Goal: Information Seeking & Learning: Check status

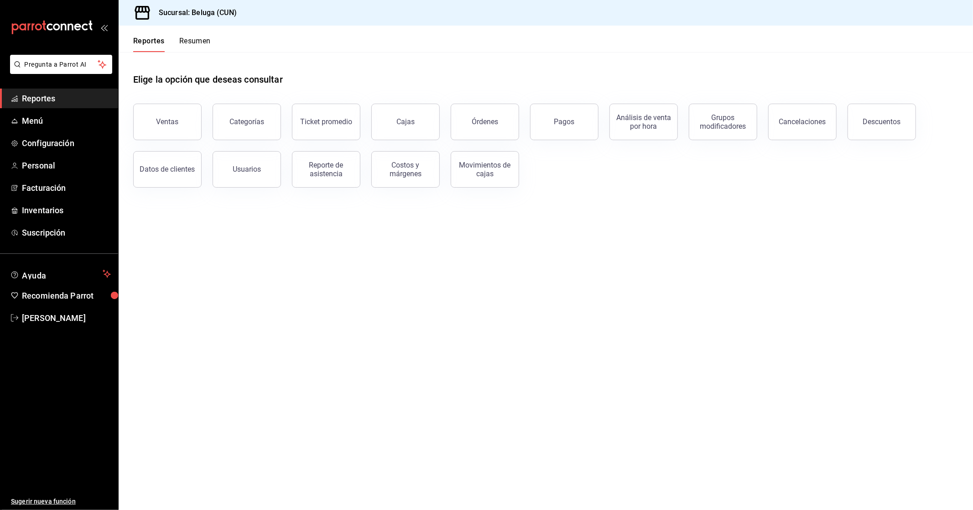
click at [637, 239] on main "Elige la opción que deseas consultar Ventas Categorías Ticket promedio Cajas Ór…" at bounding box center [546, 281] width 855 height 458
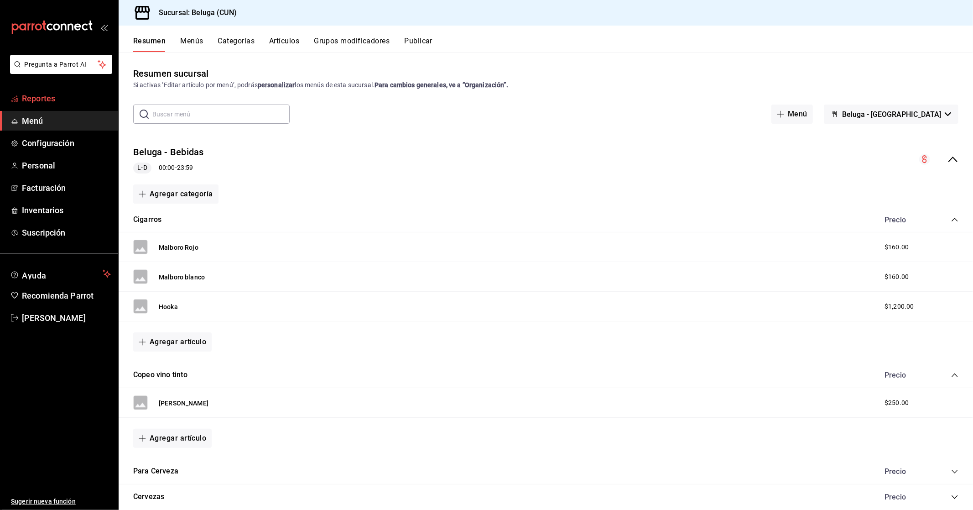
click at [63, 101] on span "Reportes" at bounding box center [66, 98] width 89 height 12
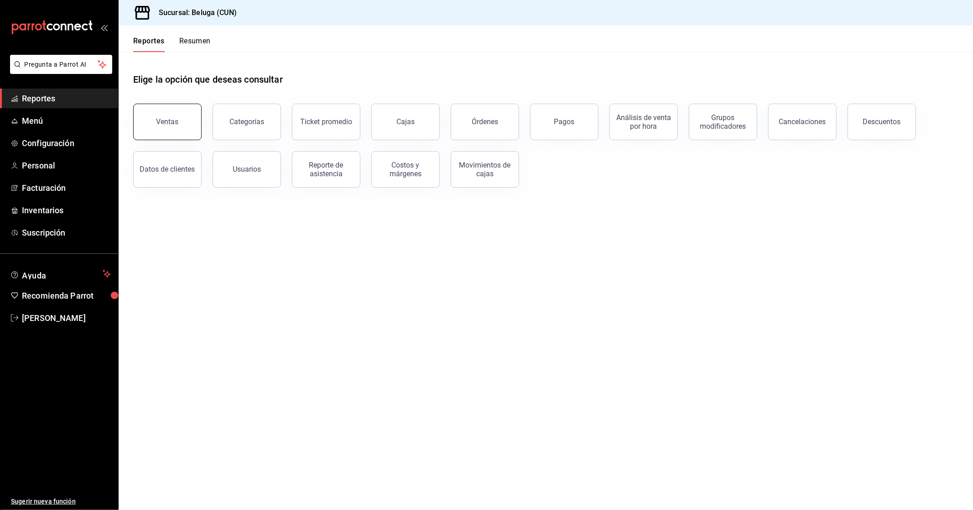
click at [183, 117] on button "Ventas" at bounding box center [167, 122] width 68 height 37
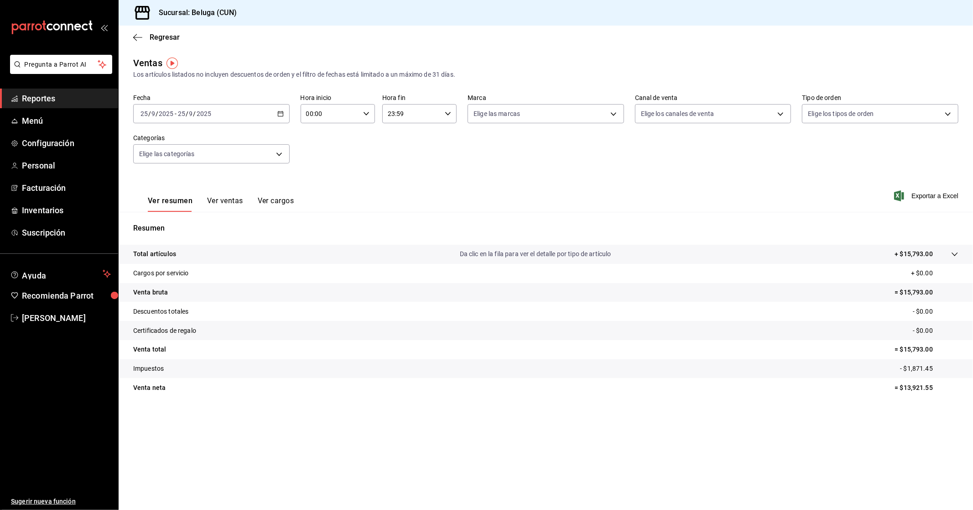
click at [282, 120] on div "[DATE] [DATE] - [DATE] [DATE]" at bounding box center [211, 113] width 157 height 19
click at [182, 221] on span "Rango de fechas" at bounding box center [176, 224] width 71 height 10
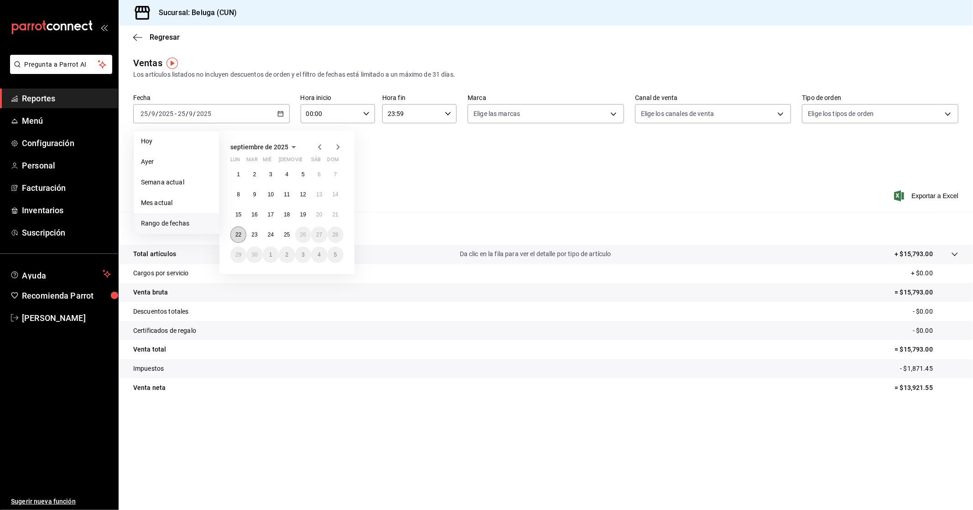
click at [236, 235] on abbr "22" at bounding box center [238, 234] width 6 height 6
click at [254, 233] on abbr "23" at bounding box center [254, 234] width 6 height 6
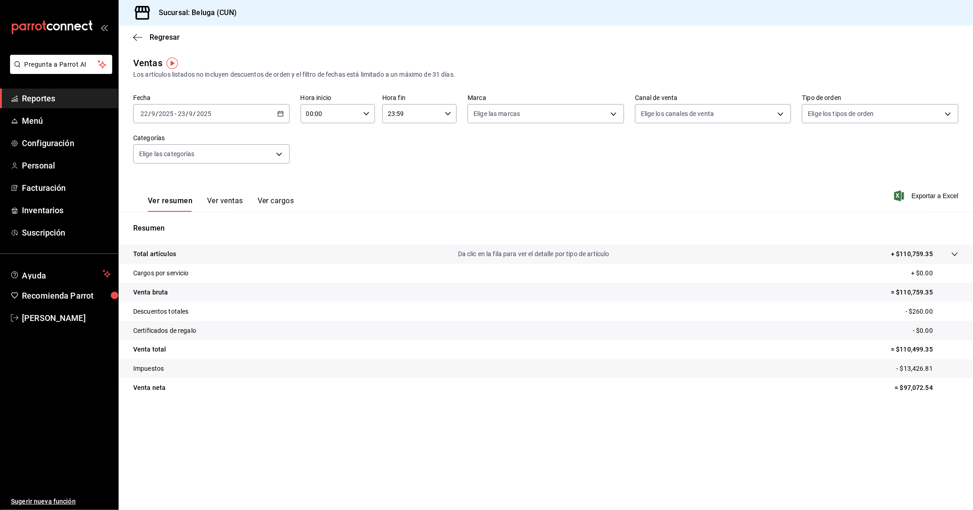
click at [360, 111] on div "00:00 Hora inicio" at bounding box center [338, 113] width 74 height 19
click at [311, 150] on span "10" at bounding box center [319, 153] width 23 height 7
type input "10:00"
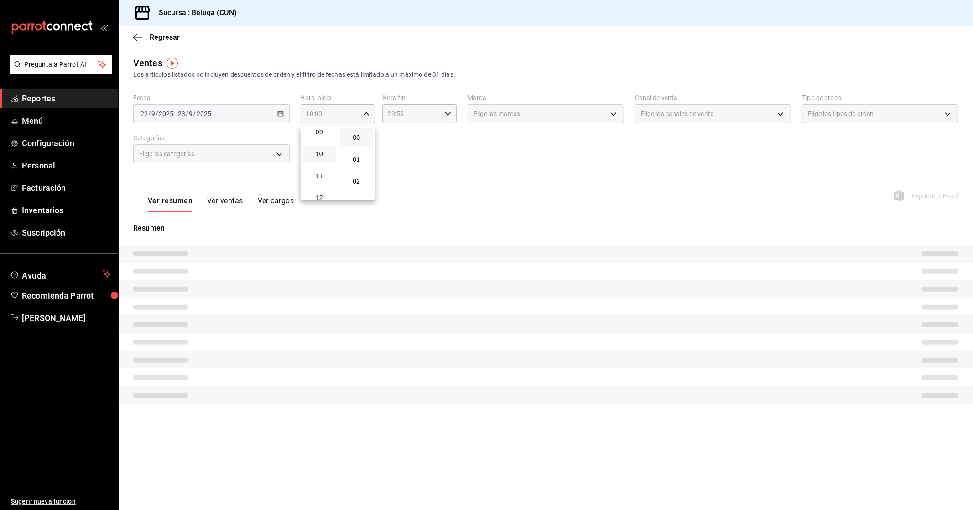
click at [452, 119] on div at bounding box center [486, 255] width 973 height 510
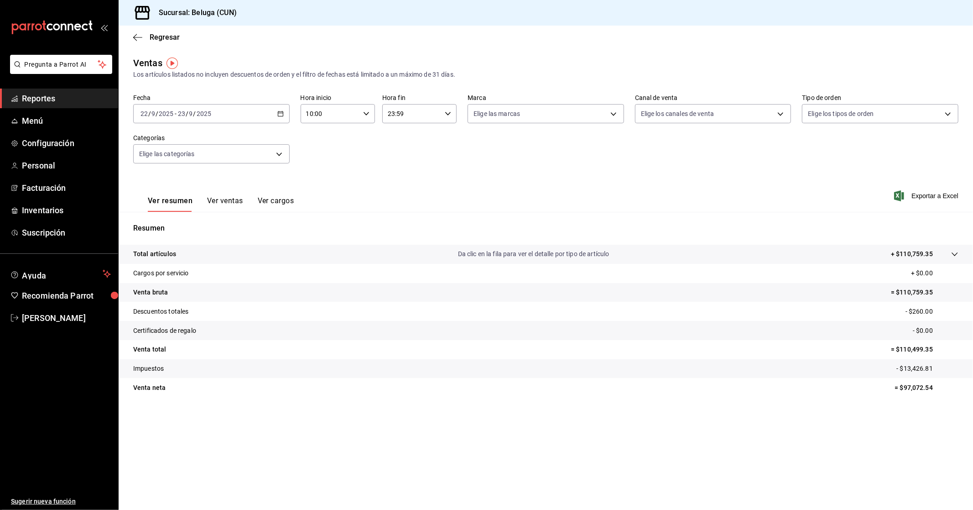
click at [453, 115] on div "23:59 Hora fin" at bounding box center [419, 113] width 74 height 19
click at [402, 133] on span "04" at bounding box center [401, 132] width 23 height 7
type input "04:59"
click at [293, 140] on div at bounding box center [486, 255] width 973 height 510
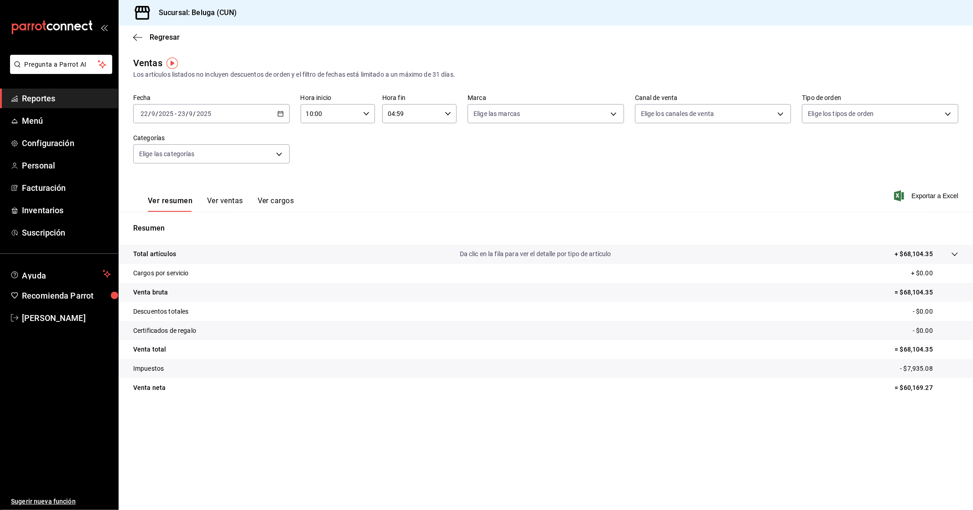
click at [284, 116] on div "[DATE] [DATE] - [DATE] [DATE]" at bounding box center [211, 113] width 157 height 19
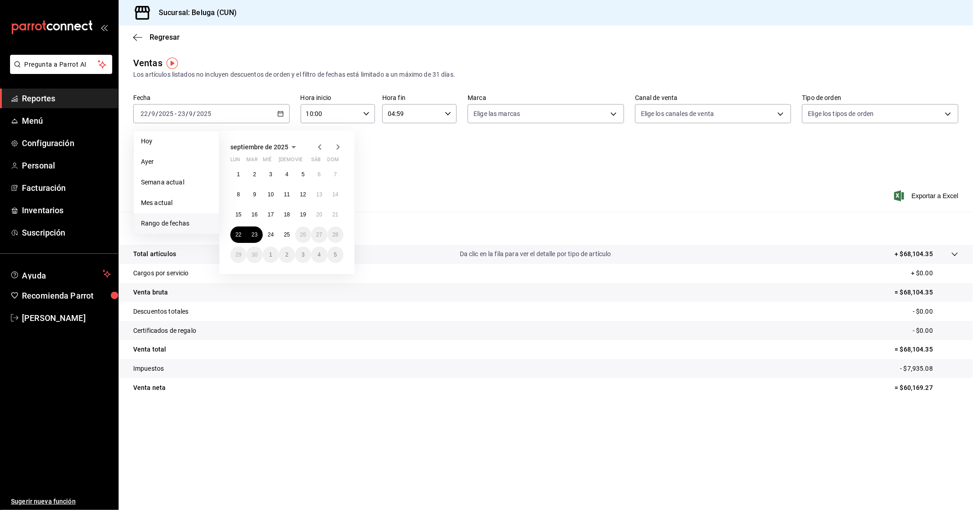
click at [399, 168] on div "Fecha [DATE] [DATE] - [DATE] [DATE] [PERSON_NAME] Semana actual Mes actual [GEO…" at bounding box center [545, 134] width 825 height 80
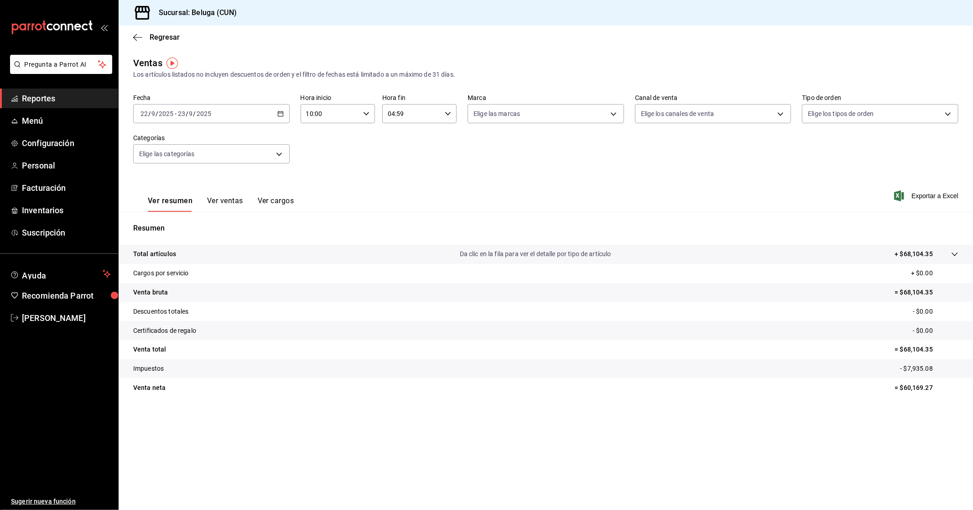
click at [78, 97] on span "Reportes" at bounding box center [66, 98] width 89 height 12
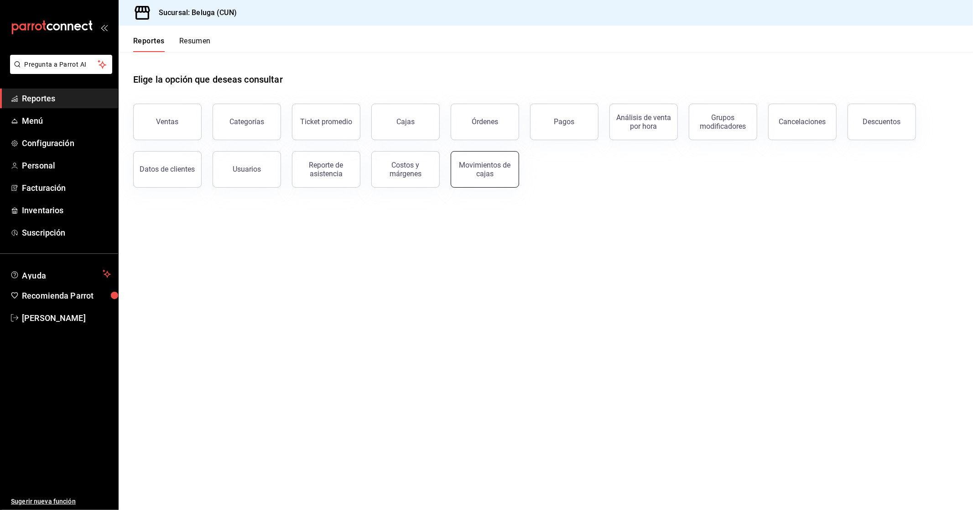
click at [491, 176] on div "Movimientos de cajas" at bounding box center [485, 169] width 57 height 17
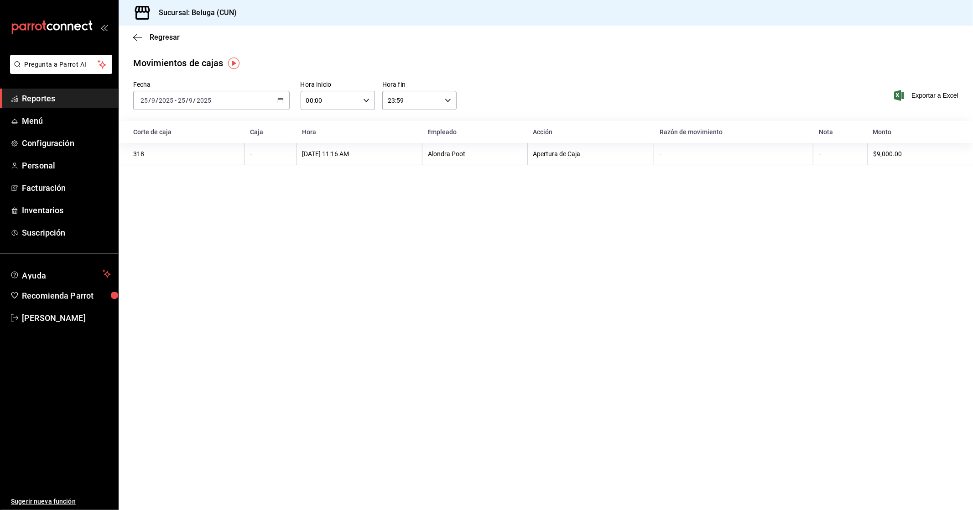
click at [285, 100] on div "[DATE] [DATE] - [DATE] [DATE]" at bounding box center [211, 100] width 157 height 19
click at [193, 227] on span "Rango de fechas" at bounding box center [176, 231] width 71 height 10
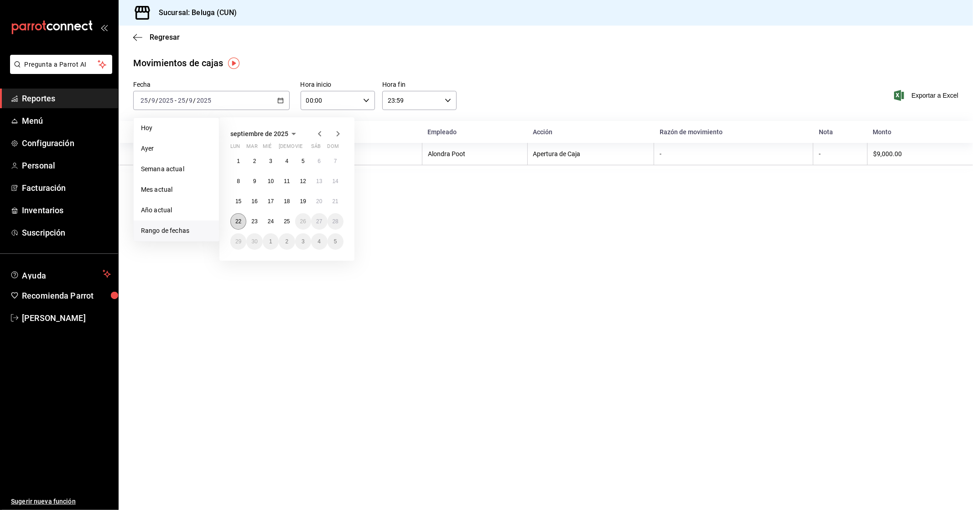
click at [236, 215] on button "22" at bounding box center [238, 221] width 16 height 16
click at [259, 226] on button "23" at bounding box center [254, 221] width 16 height 16
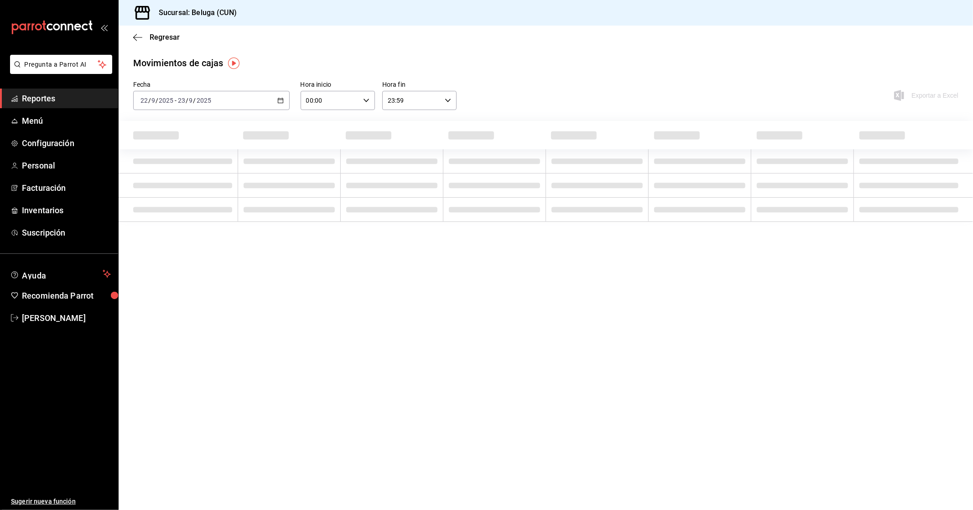
click at [370, 99] on div "00:00 Hora inicio" at bounding box center [338, 100] width 74 height 19
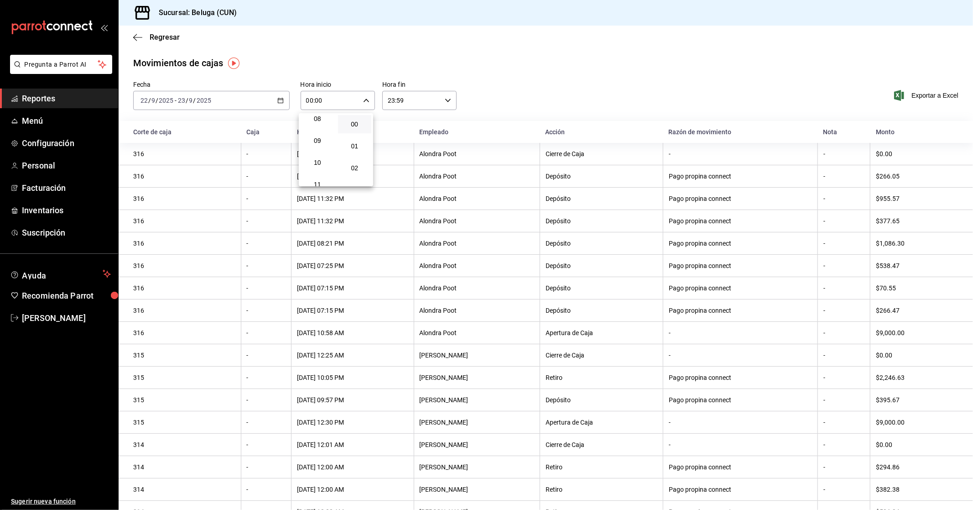
scroll to position [203, 0]
click at [319, 142] on button "10" at bounding box center [318, 140] width 34 height 18
type input "10:00"
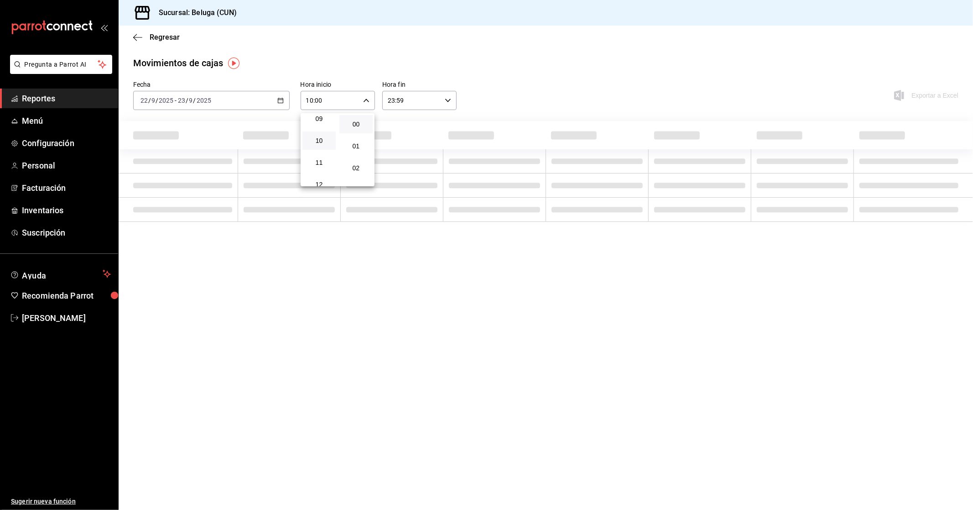
click at [429, 101] on div at bounding box center [486, 255] width 973 height 510
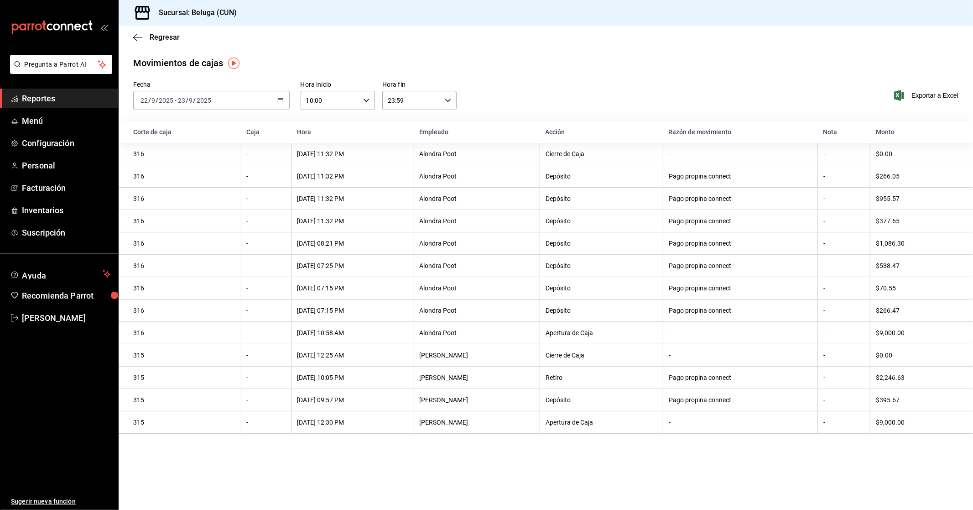
click at [444, 103] on div "23:59 Hora fin" at bounding box center [419, 100] width 74 height 19
click at [407, 166] on span "04" at bounding box center [401, 169] width 23 height 7
type input "04:59"
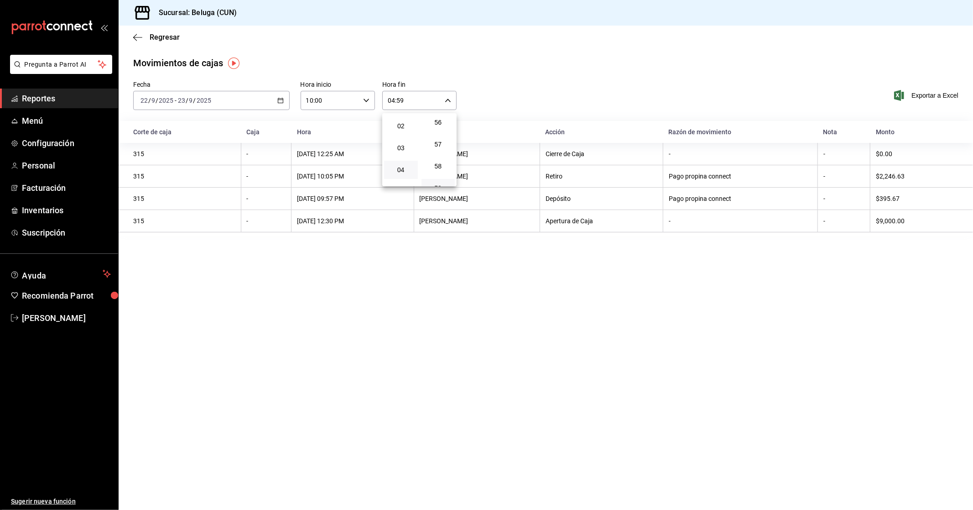
click at [523, 82] on div at bounding box center [486, 255] width 973 height 510
drag, startPoint x: 705, startPoint y: 83, endPoint x: 696, endPoint y: 76, distance: 11.1
click at [705, 79] on div "Movimientos [PERSON_NAME] Fecha [DATE] [DATE] - [DATE] [DATE] Hora inicio 10:00…" at bounding box center [546, 146] width 855 height 180
click at [163, 37] on span "Regresar" at bounding box center [165, 37] width 30 height 9
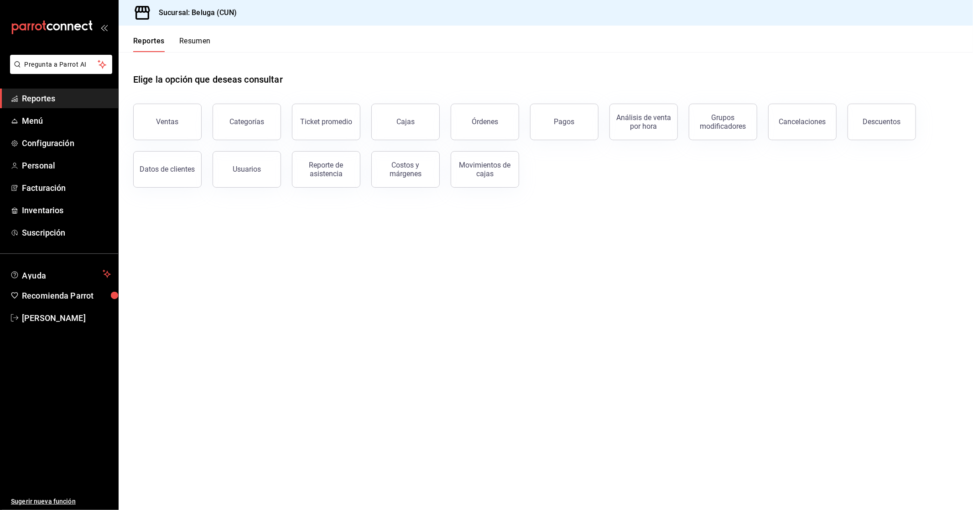
click at [242, 172] on div "Usuarios" at bounding box center [247, 169] width 28 height 9
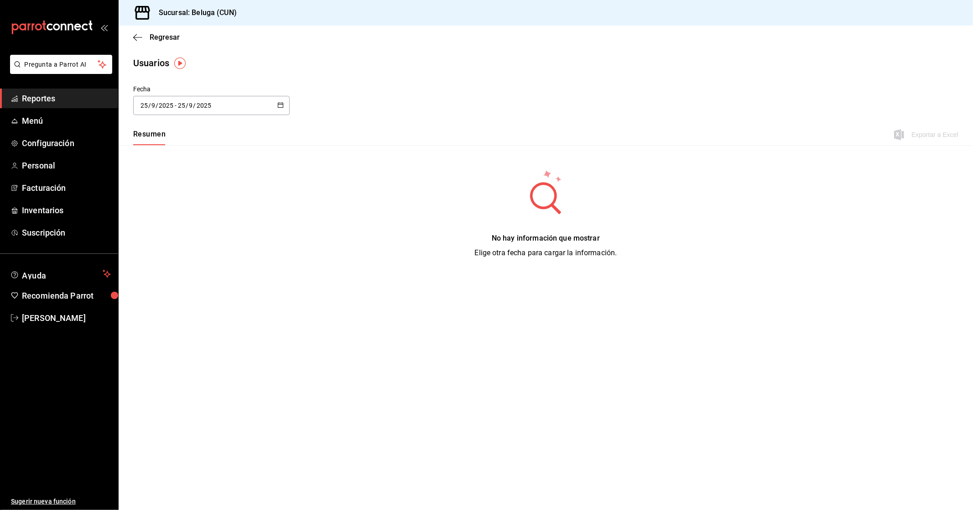
click at [277, 102] on icon "button" at bounding box center [280, 105] width 6 height 6
click at [183, 238] on li "Rango de fechas" at bounding box center [176, 237] width 86 height 21
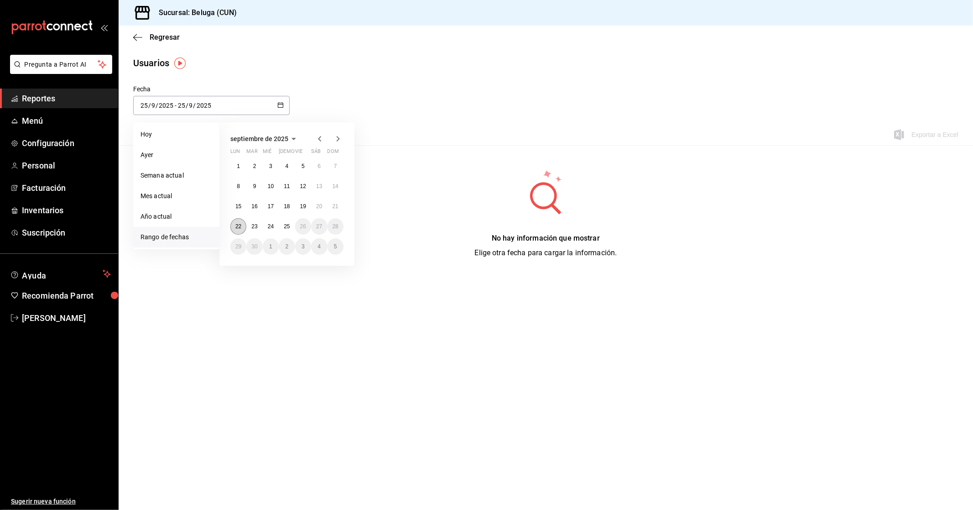
click at [238, 222] on button "22" at bounding box center [238, 226] width 16 height 16
type input "[DATE]"
type input "22"
type input "[DATE]"
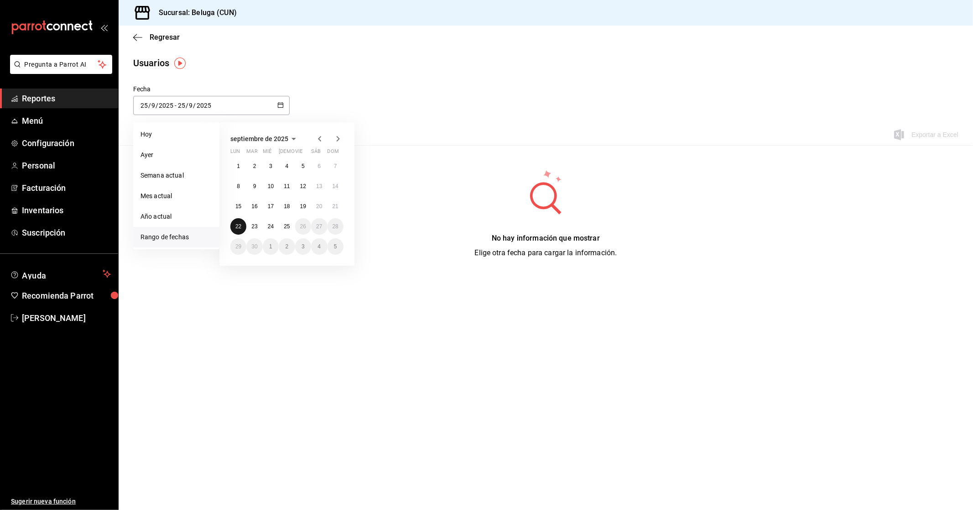
type input "22"
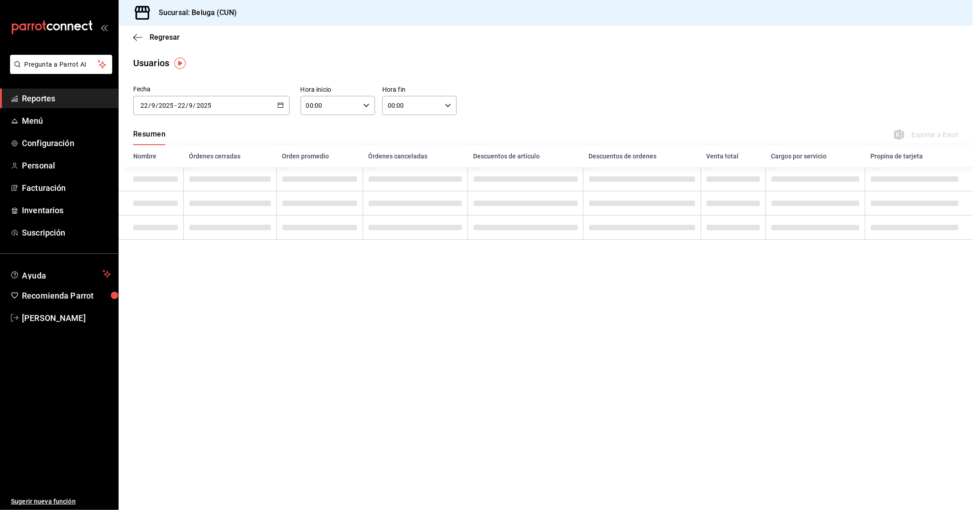
drag, startPoint x: 274, startPoint y: 110, endPoint x: 270, endPoint y: 152, distance: 42.2
click at [275, 110] on div "[DATE] [DATE] - [DATE] [DATE]" at bounding box center [211, 105] width 157 height 19
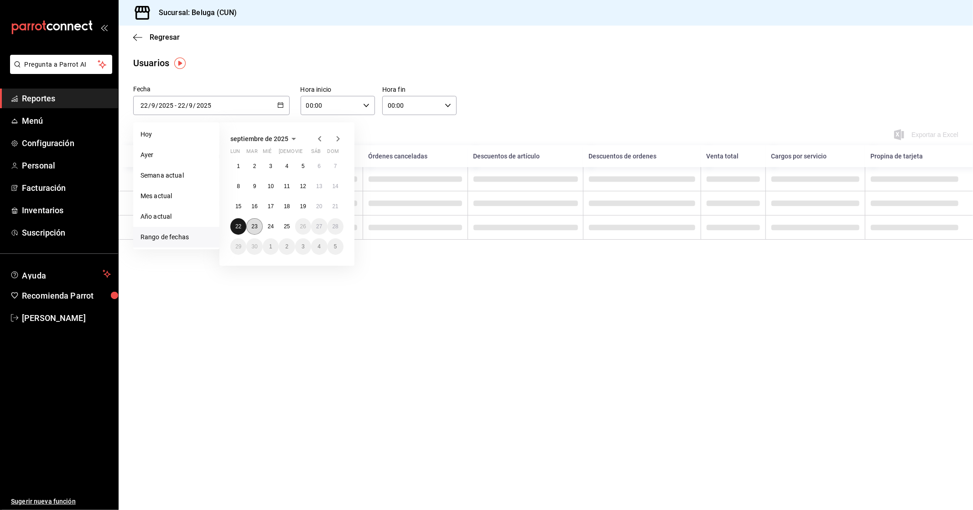
drag, startPoint x: 242, startPoint y: 221, endPoint x: 262, endPoint y: 226, distance: 20.8
click at [242, 221] on button "22" at bounding box center [238, 226] width 16 height 16
click at [264, 227] on button "24" at bounding box center [271, 226] width 16 height 16
type input "[DATE]"
type input "24"
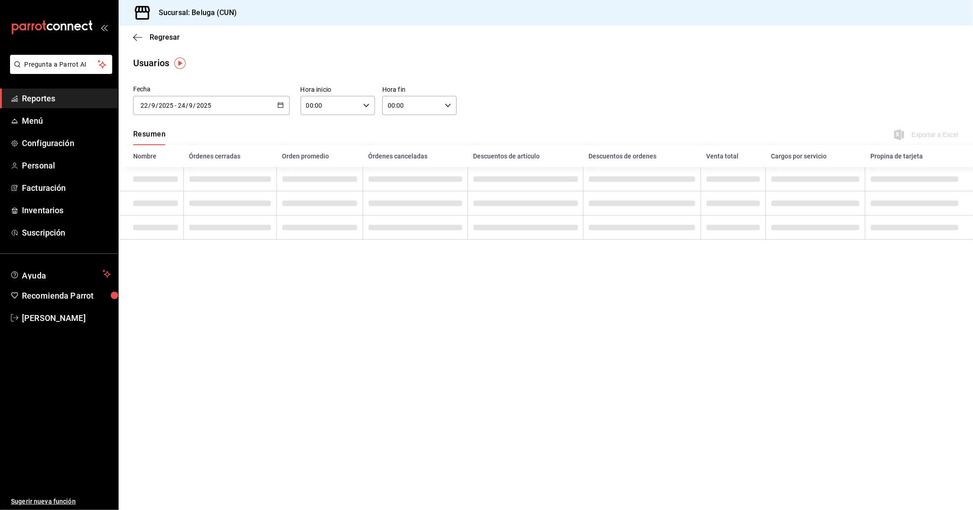
click at [261, 225] on span at bounding box center [230, 227] width 82 height 5
click at [285, 91] on div "Fecha" at bounding box center [211, 89] width 157 height 10
click at [282, 103] on \(Stroke\) "button" at bounding box center [280, 105] width 5 height 5
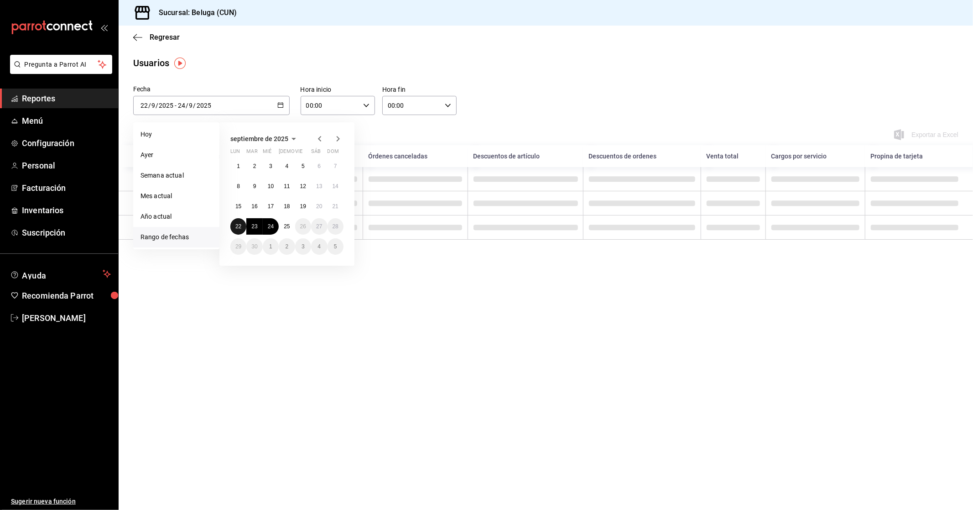
click at [238, 225] on abbr "22" at bounding box center [238, 226] width 6 height 6
click at [254, 226] on abbr "23" at bounding box center [254, 226] width 6 height 6
type input "[DATE]"
type input "23"
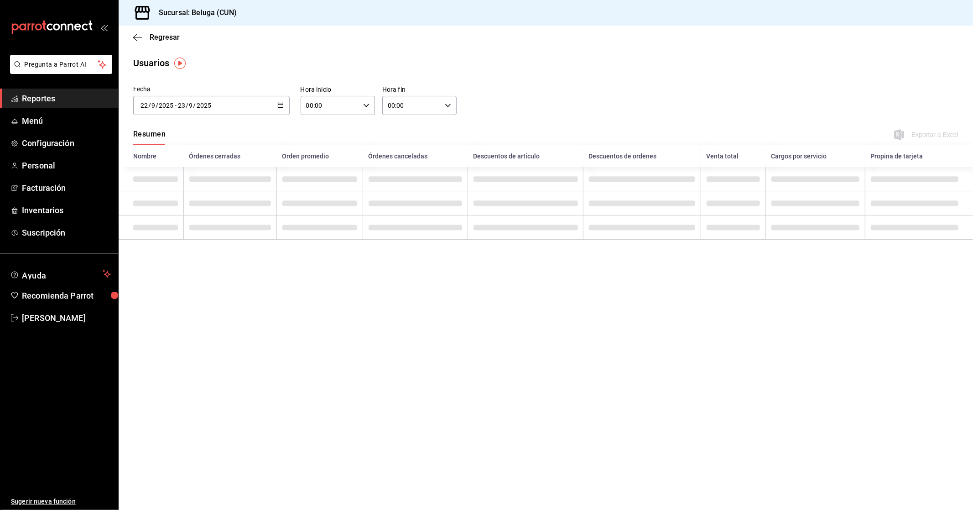
click at [372, 108] on div "00:00 Hora inicio" at bounding box center [338, 105] width 74 height 19
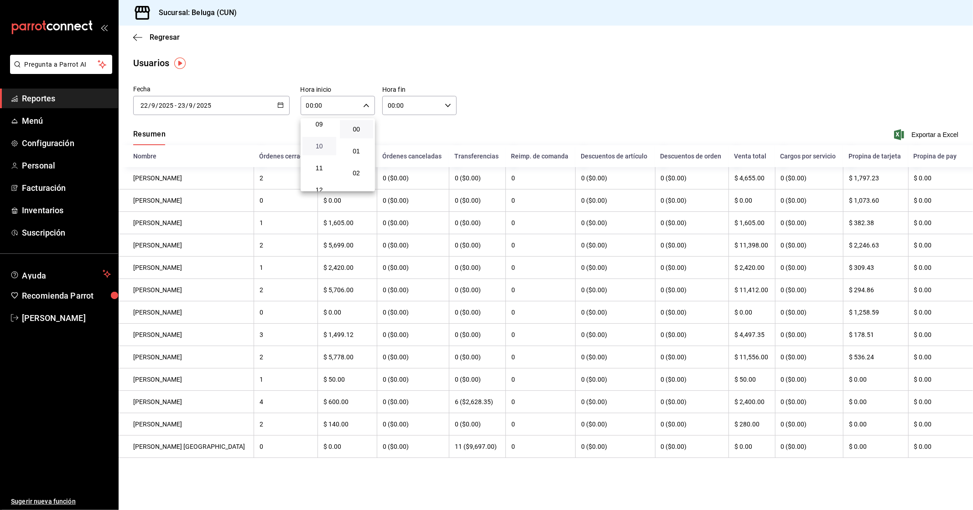
scroll to position [203, 0]
drag, startPoint x: 321, startPoint y: 143, endPoint x: 353, endPoint y: 127, distance: 36.3
click at [321, 143] on span "10" at bounding box center [319, 145] width 23 height 7
type input "10:00"
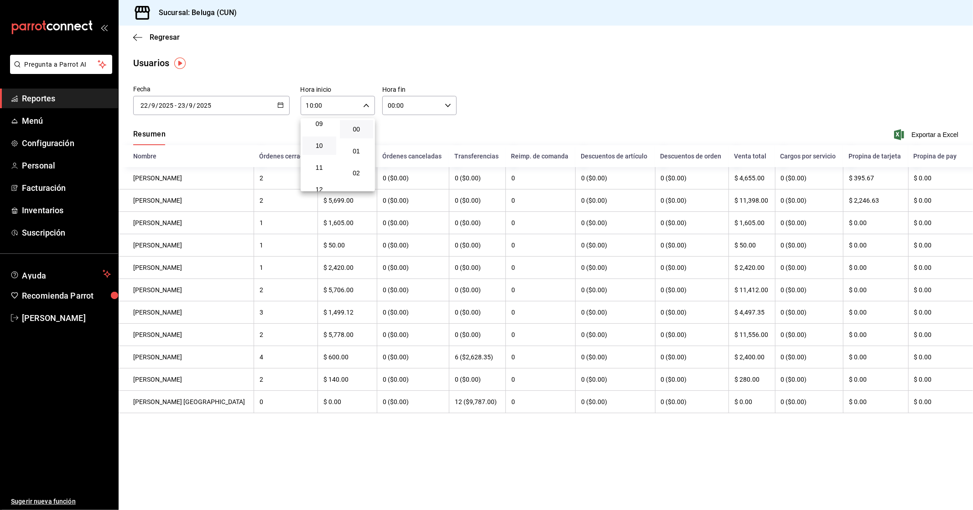
drag, startPoint x: 445, startPoint y: 104, endPoint x: 452, endPoint y: 106, distance: 7.2
click at [446, 104] on div at bounding box center [486, 255] width 973 height 510
click at [450, 107] on icon "button" at bounding box center [448, 105] width 6 height 6
click at [402, 162] on span "04" at bounding box center [401, 165] width 23 height 7
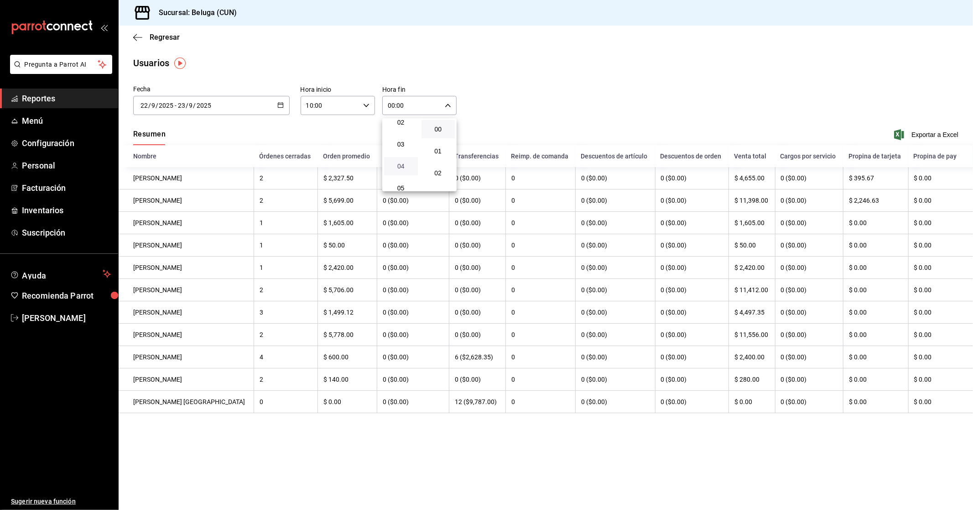
type input "04:00"
click at [631, 56] on div at bounding box center [486, 255] width 973 height 510
click at [929, 136] on span "Exportar a Excel" at bounding box center [927, 134] width 63 height 11
click at [154, 42] on div "Regresar" at bounding box center [546, 37] width 855 height 23
click at [156, 37] on span "Regresar" at bounding box center [165, 37] width 30 height 9
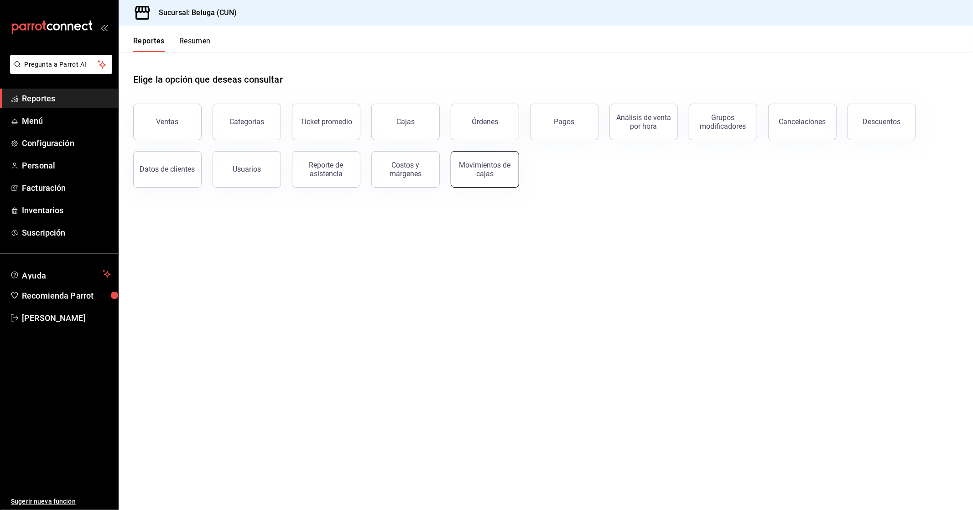
click at [491, 177] on div "Movimientos de cajas" at bounding box center [485, 169] width 57 height 17
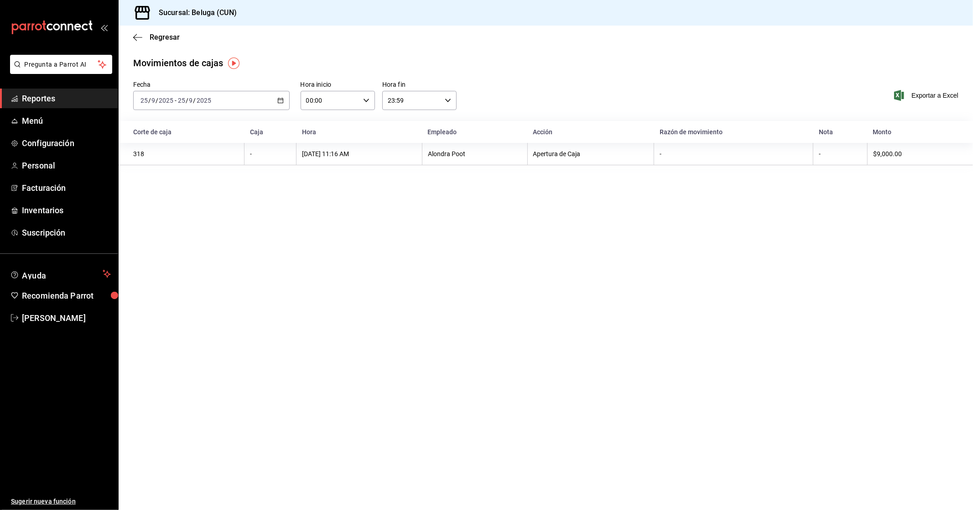
click at [280, 99] on icon "button" at bounding box center [280, 100] width 6 height 6
click at [181, 226] on span "Rango de fechas" at bounding box center [176, 231] width 71 height 10
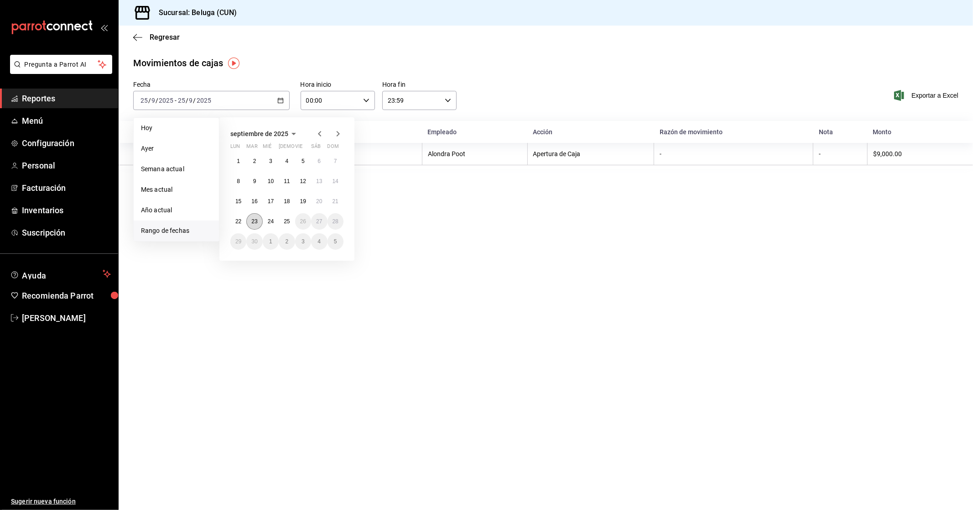
click at [256, 219] on abbr "23" at bounding box center [254, 221] width 6 height 6
click at [268, 221] on abbr "24" at bounding box center [271, 221] width 6 height 6
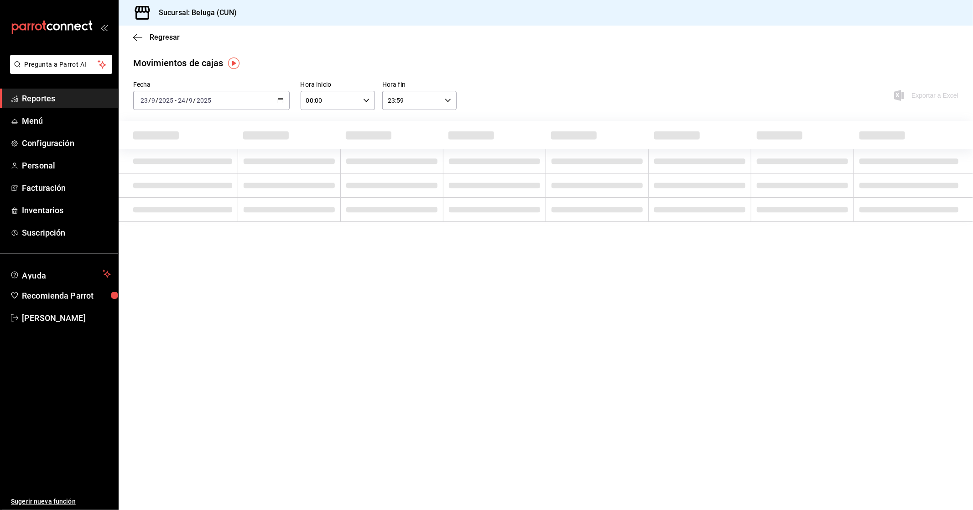
click at [355, 108] on input "00:00" at bounding box center [330, 100] width 59 height 18
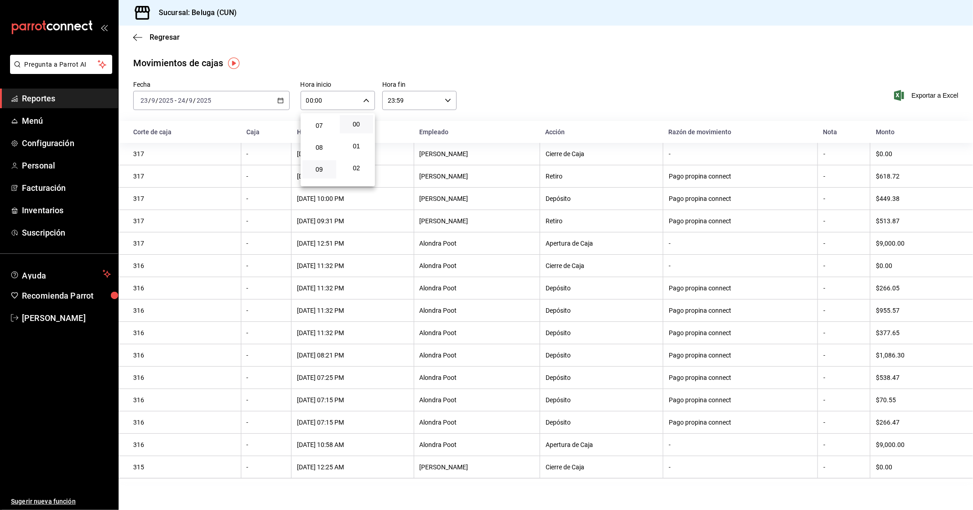
scroll to position [203, 0]
click at [320, 143] on button "10" at bounding box center [320, 140] width 34 height 18
type input "10:00"
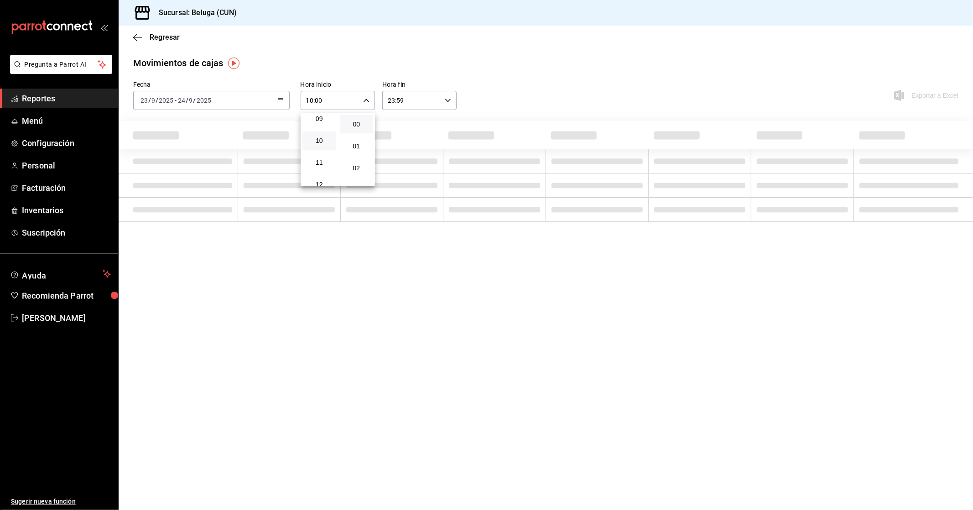
drag, startPoint x: 432, startPoint y: 100, endPoint x: 441, endPoint y: 101, distance: 9.2
click at [432, 99] on div at bounding box center [486, 255] width 973 height 510
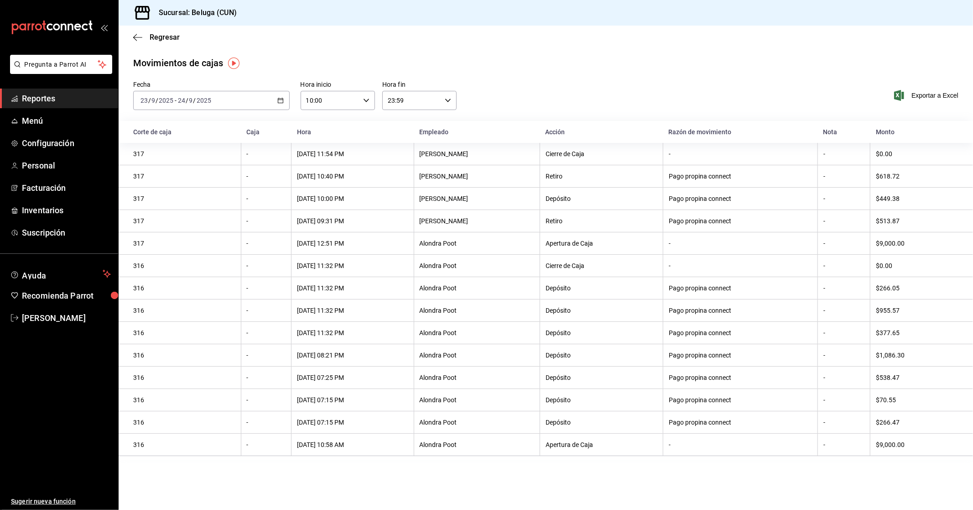
click at [445, 102] on icon "button" at bounding box center [448, 100] width 6 height 6
click at [402, 163] on button "04" at bounding box center [401, 170] width 34 height 18
type input "04:59"
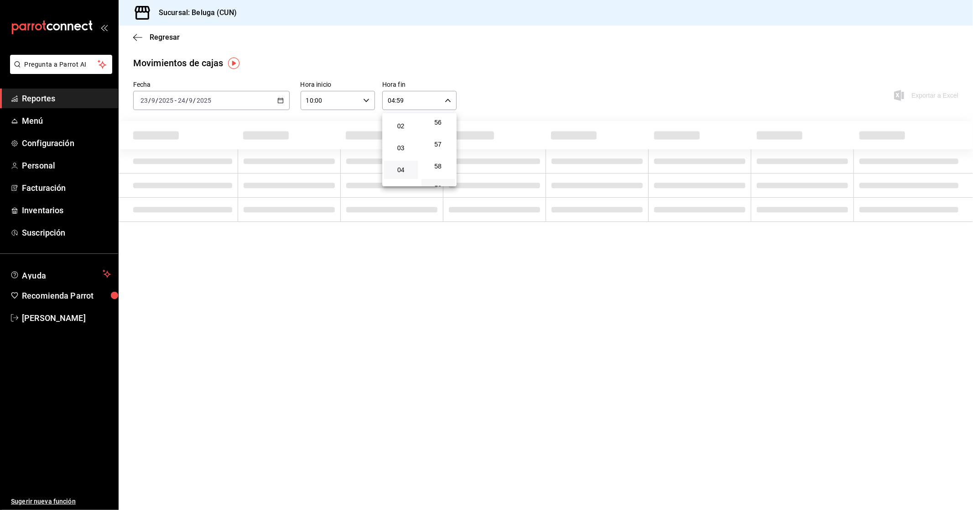
click at [530, 88] on div at bounding box center [486, 255] width 973 height 510
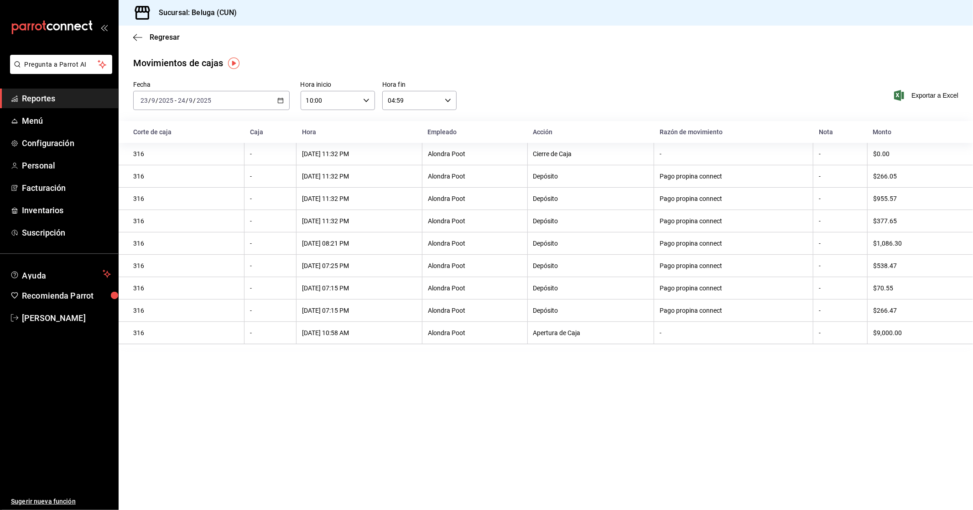
click at [39, 102] on span "Reportes" at bounding box center [66, 98] width 89 height 12
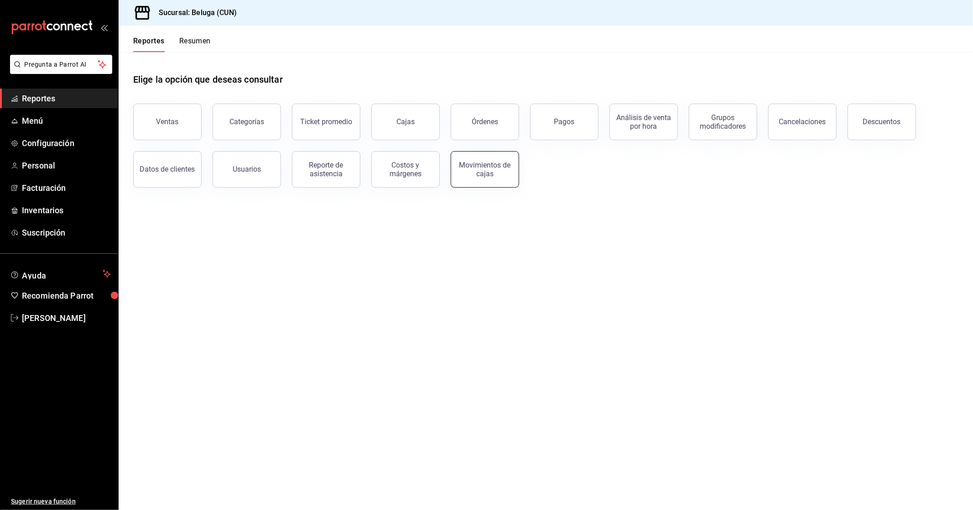
click at [478, 174] on div "Movimientos de cajas" at bounding box center [485, 169] width 57 height 17
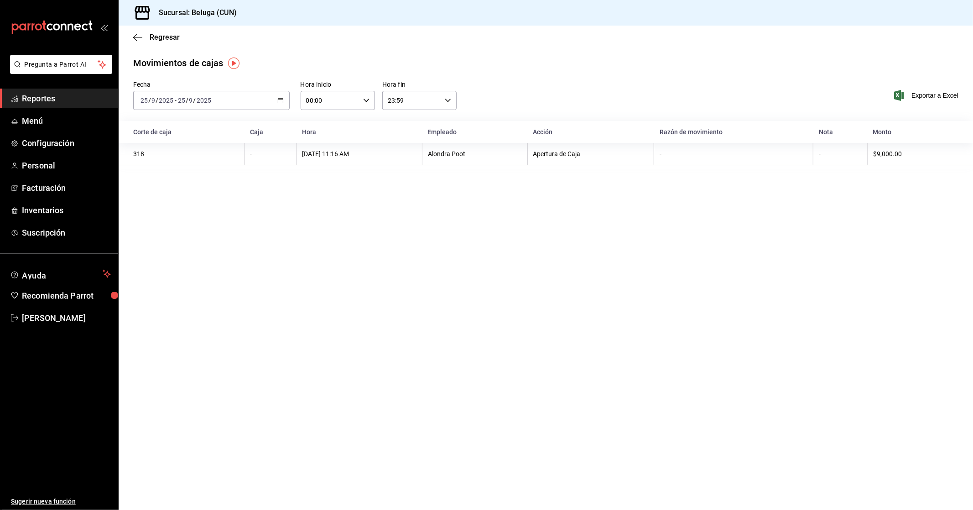
click at [175, 43] on div "Regresar" at bounding box center [546, 37] width 855 height 23
click at [174, 42] on span "Regresar" at bounding box center [165, 37] width 30 height 9
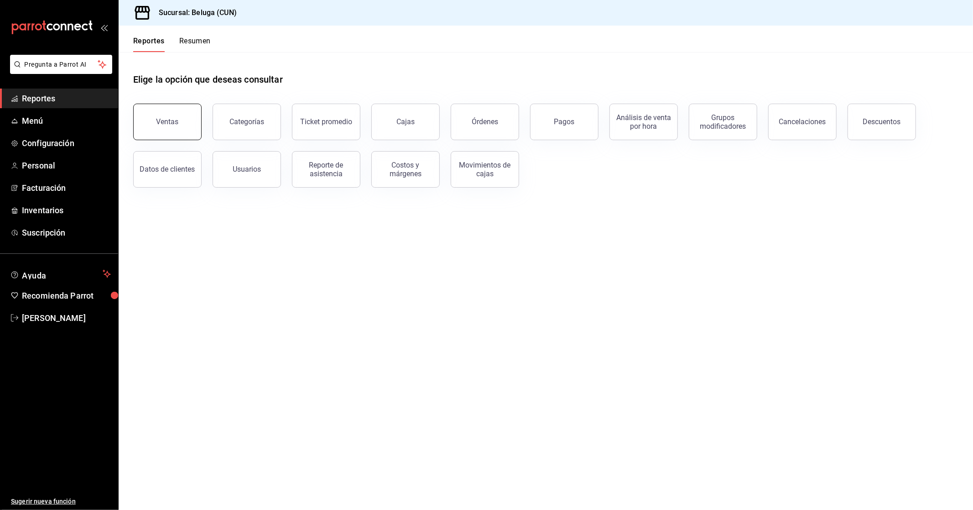
click at [163, 121] on div "Ventas" at bounding box center [168, 121] width 22 height 9
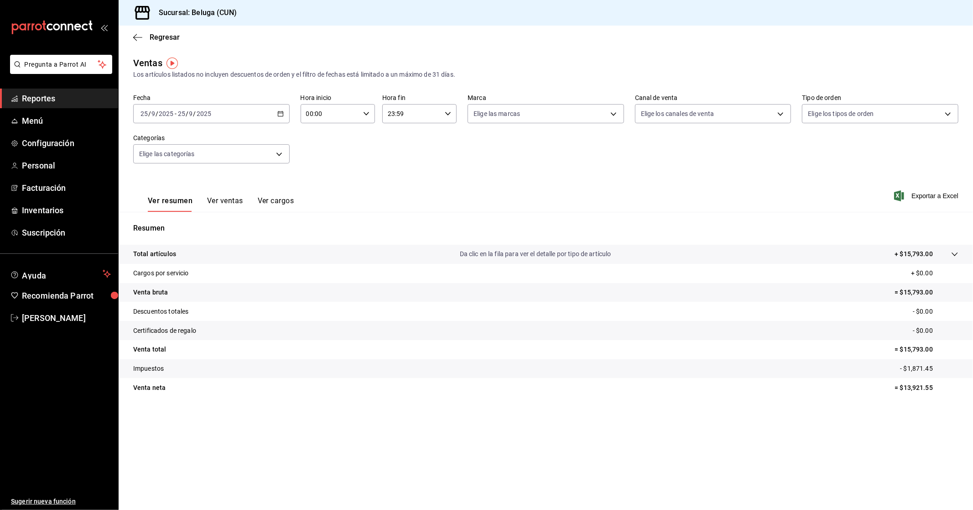
click at [279, 105] on div "[DATE] [DATE] - [DATE] [DATE]" at bounding box center [211, 113] width 157 height 19
click at [199, 224] on span "Rango de fechas" at bounding box center [176, 224] width 71 height 10
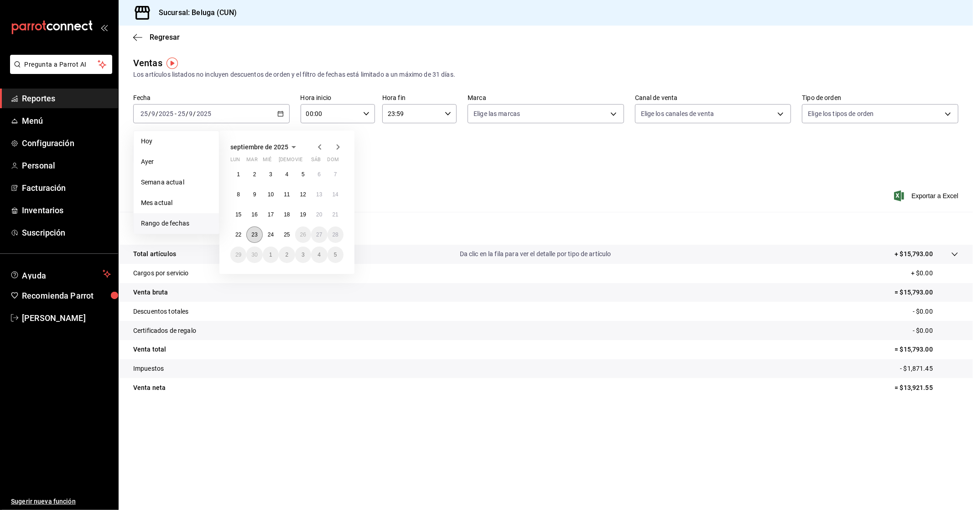
click at [257, 234] on abbr "23" at bounding box center [254, 234] width 6 height 6
click at [272, 232] on abbr "24" at bounding box center [271, 234] width 6 height 6
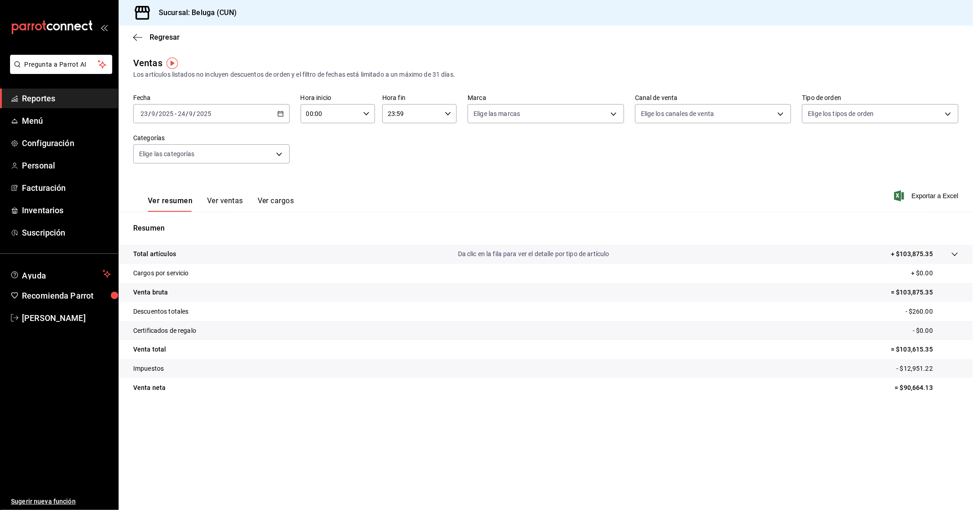
click at [377, 110] on div "Hora inicio 00:00 Hora inicio Hora fin 23:59 Hora fin" at bounding box center [379, 108] width 157 height 29
click at [364, 112] on icon "button" at bounding box center [366, 113] width 6 height 6
click at [321, 150] on span "10" at bounding box center [319, 153] width 23 height 7
type input "10:00"
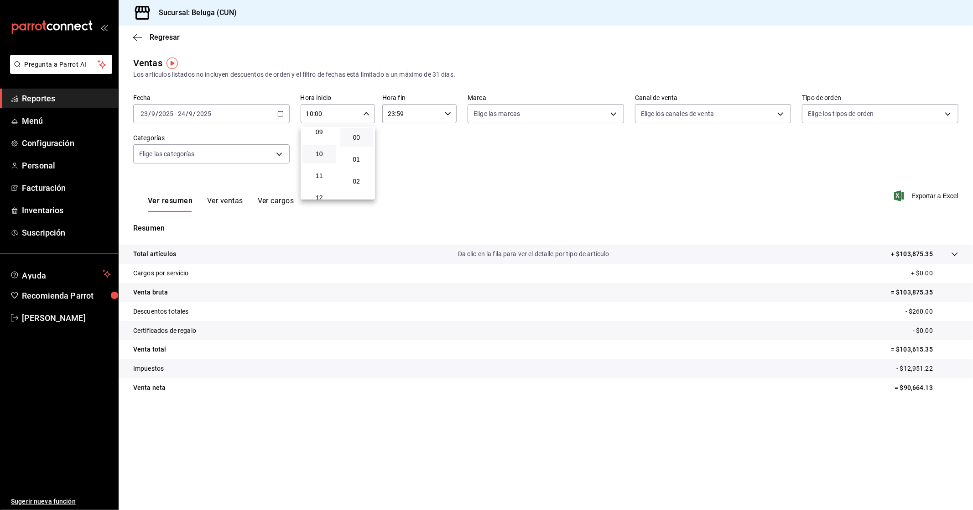
click at [443, 115] on div at bounding box center [486, 255] width 973 height 510
click at [449, 115] on icon "button" at bounding box center [448, 113] width 6 height 6
click at [402, 174] on button "04" at bounding box center [401, 183] width 34 height 18
type input "04:59"
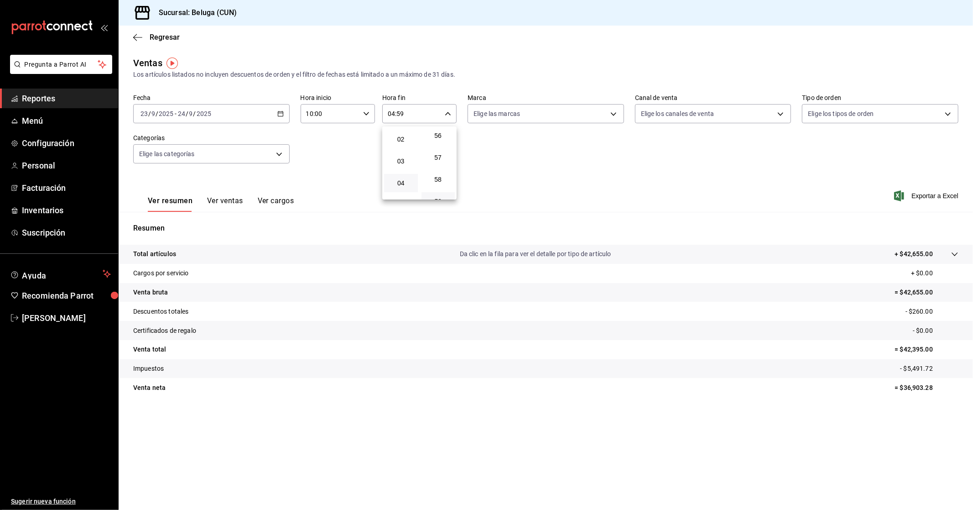
click at [340, 167] on div at bounding box center [486, 255] width 973 height 510
click at [166, 34] on span "Regresar" at bounding box center [165, 37] width 30 height 9
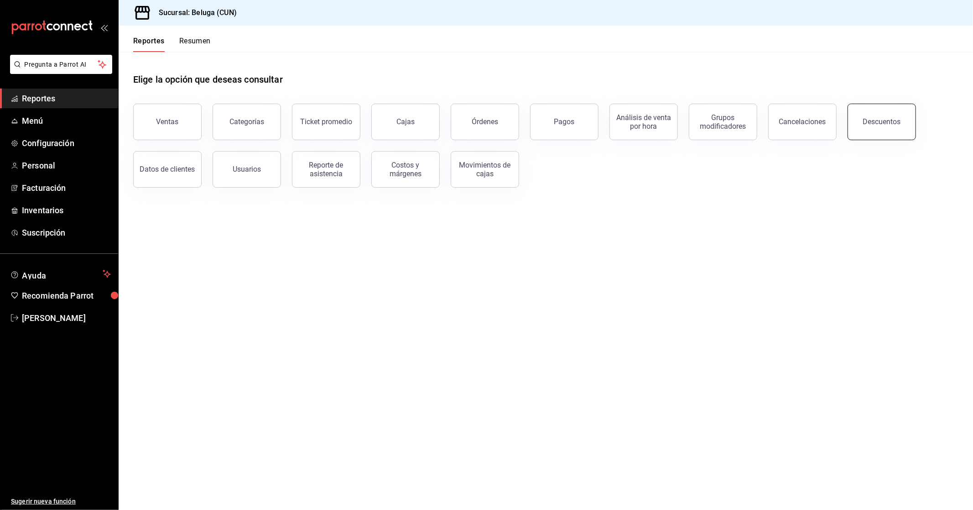
click at [891, 124] on div "Descuentos" at bounding box center [882, 121] width 38 height 9
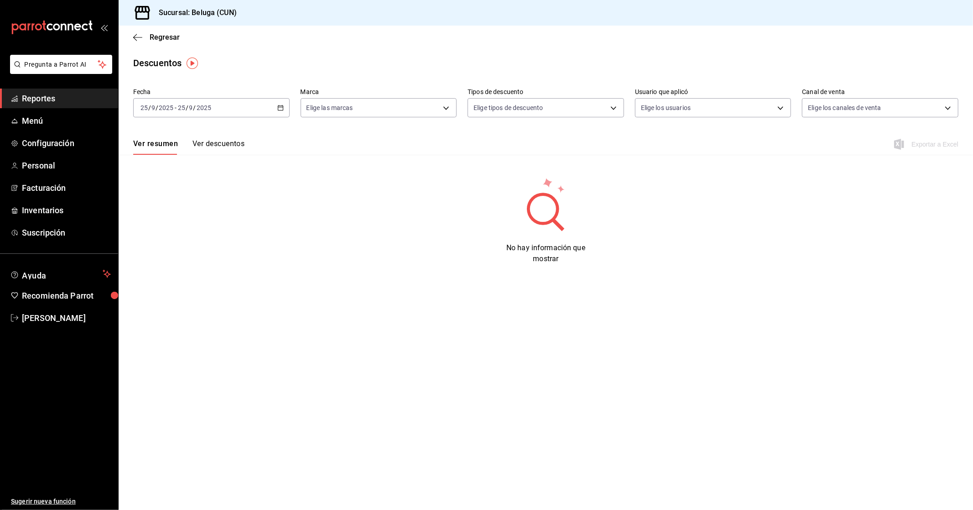
click at [278, 108] on \(Stroke\) "button" at bounding box center [280, 107] width 5 height 5
click at [192, 239] on span "Rango de fechas" at bounding box center [176, 238] width 71 height 10
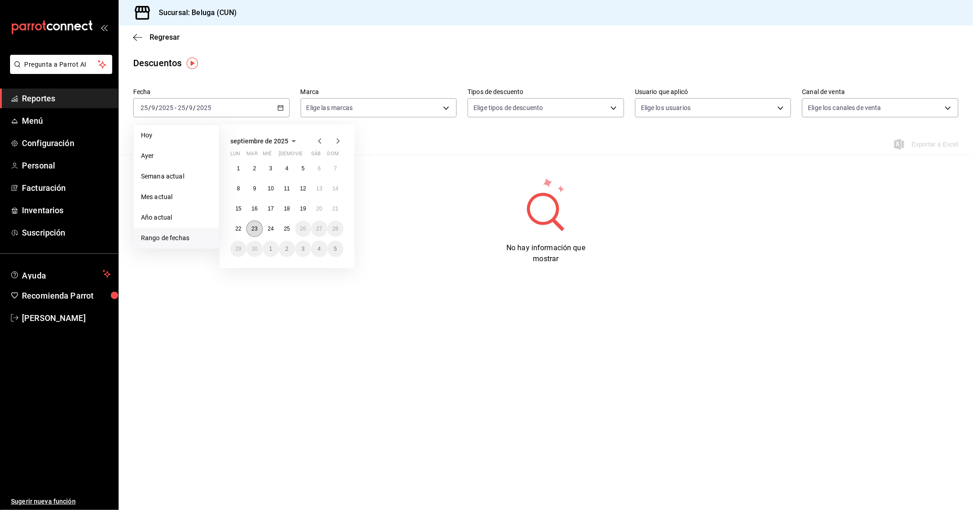
click at [256, 230] on abbr "23" at bounding box center [254, 228] width 6 height 6
click at [274, 231] on button "24" at bounding box center [271, 228] width 16 height 16
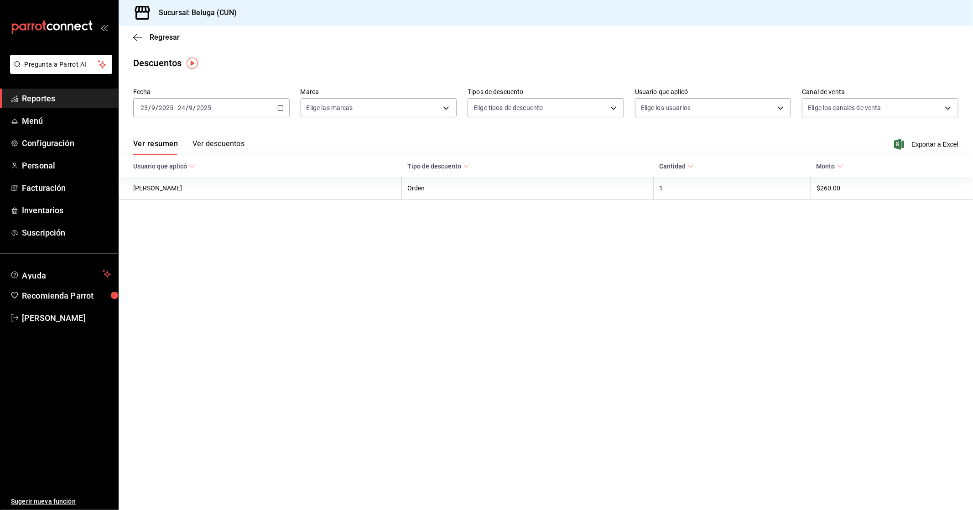
click at [282, 106] on icon "button" at bounding box center [280, 107] width 6 height 6
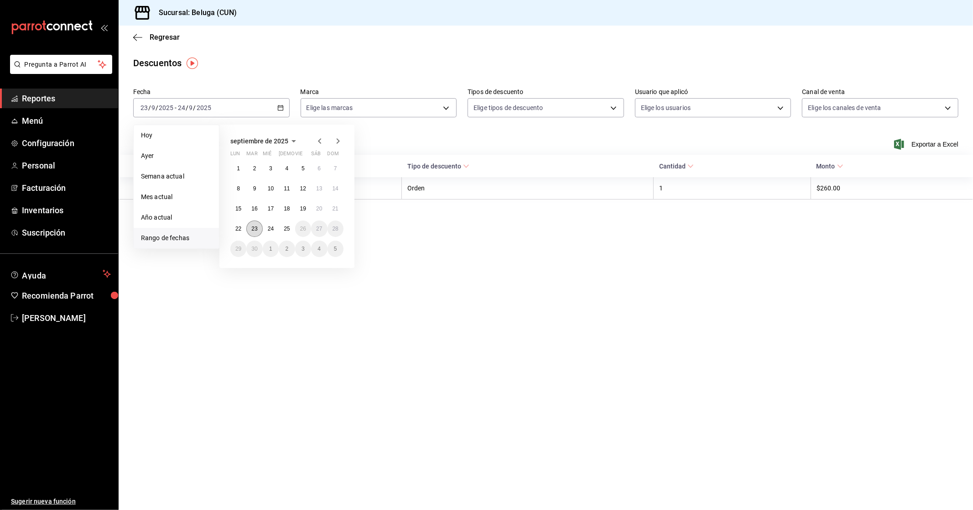
click at [256, 226] on abbr "23" at bounding box center [254, 228] width 6 height 6
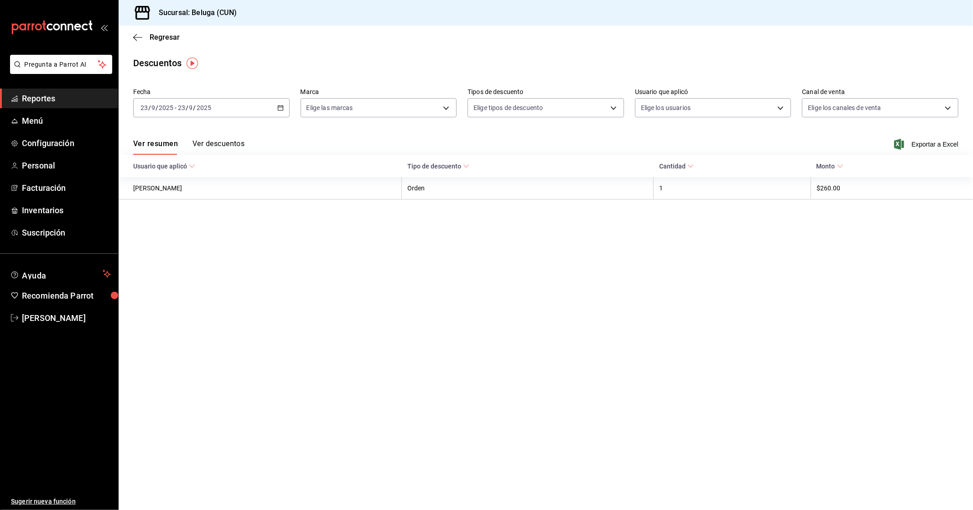
click at [230, 144] on button "Ver descuentos" at bounding box center [219, 147] width 52 height 16
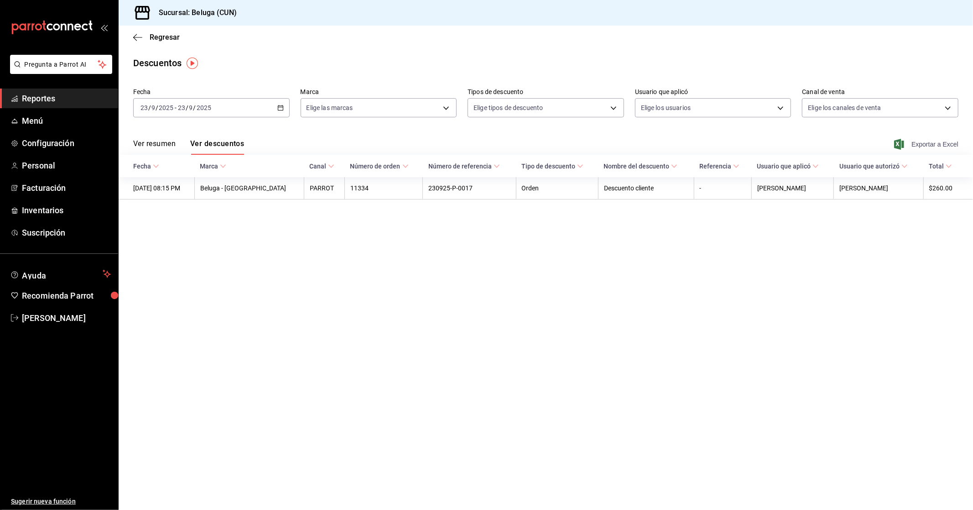
click at [929, 144] on span "Exportar a Excel" at bounding box center [927, 144] width 63 height 11
click at [181, 36] on div "Regresar" at bounding box center [546, 37] width 855 height 23
click at [176, 35] on span "Regresar" at bounding box center [165, 37] width 30 height 9
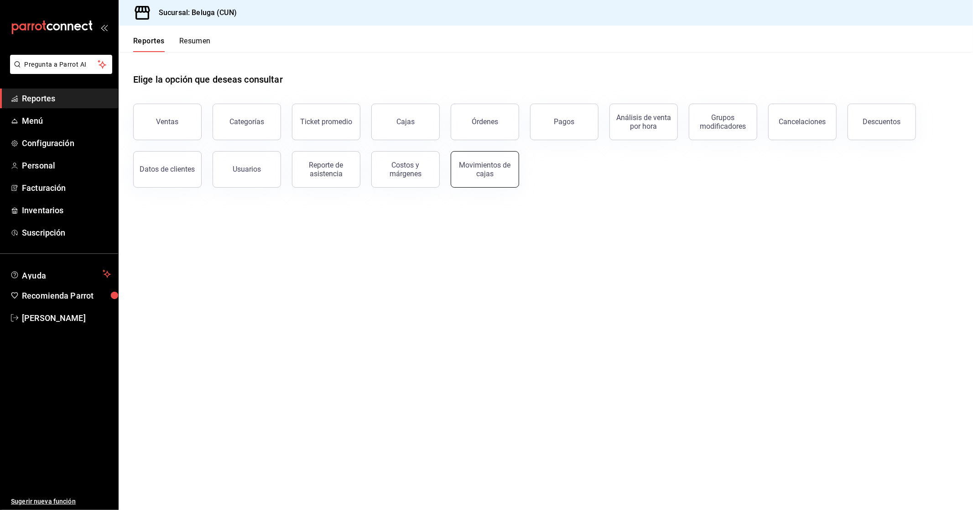
click at [482, 173] on div "Movimientos de cajas" at bounding box center [485, 169] width 57 height 17
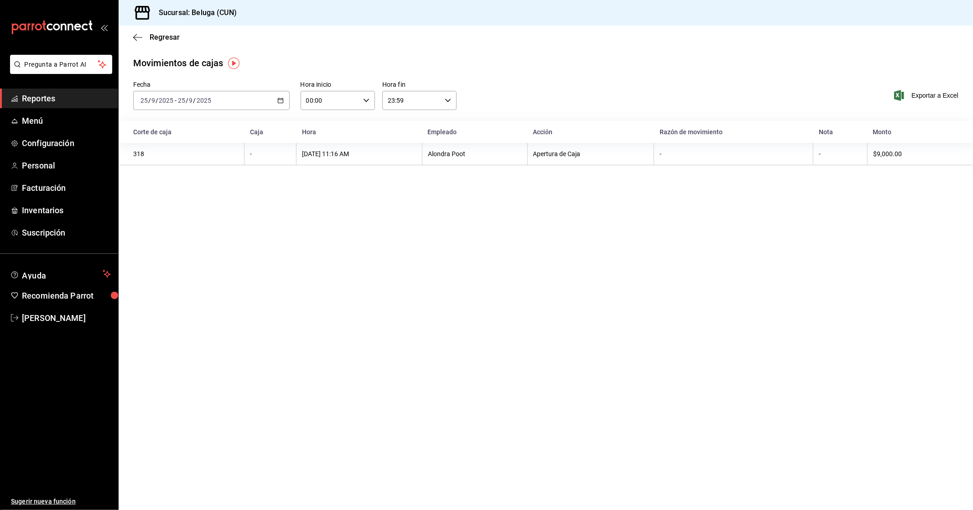
click at [276, 97] on div "[DATE] [DATE] - [DATE] [DATE]" at bounding box center [211, 100] width 157 height 19
click at [177, 235] on span "Rango de fechas" at bounding box center [176, 231] width 71 height 10
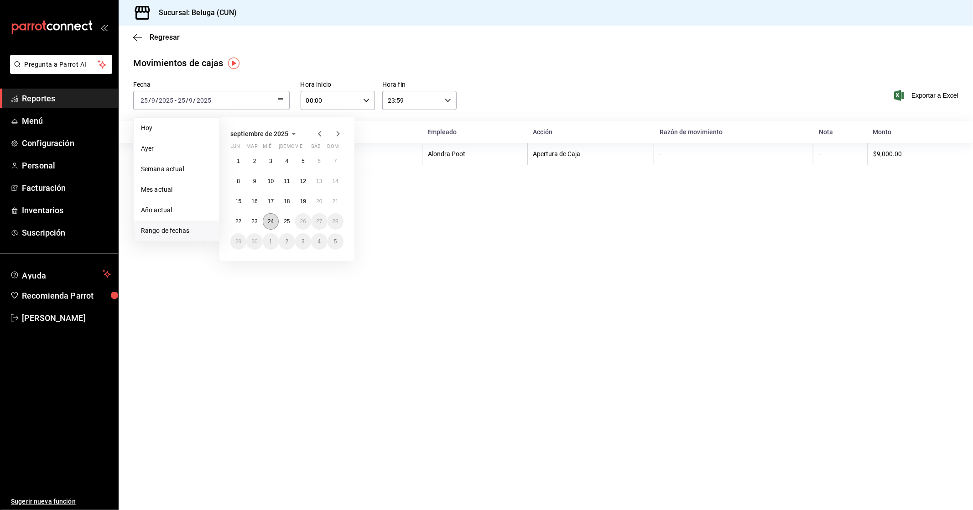
click at [272, 225] on button "24" at bounding box center [271, 221] width 16 height 16
click at [283, 224] on button "25" at bounding box center [287, 221] width 16 height 16
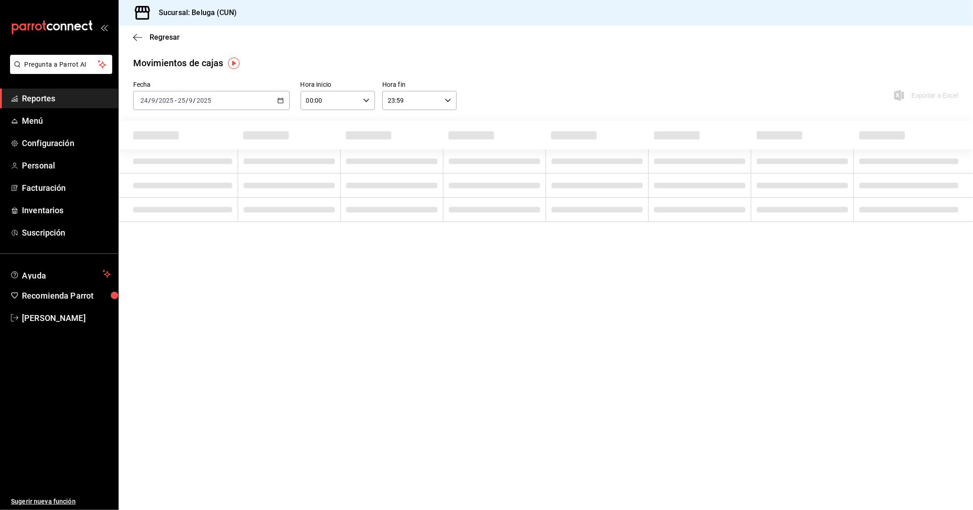
click at [370, 109] on div "00:00 Hora inicio" at bounding box center [338, 100] width 74 height 19
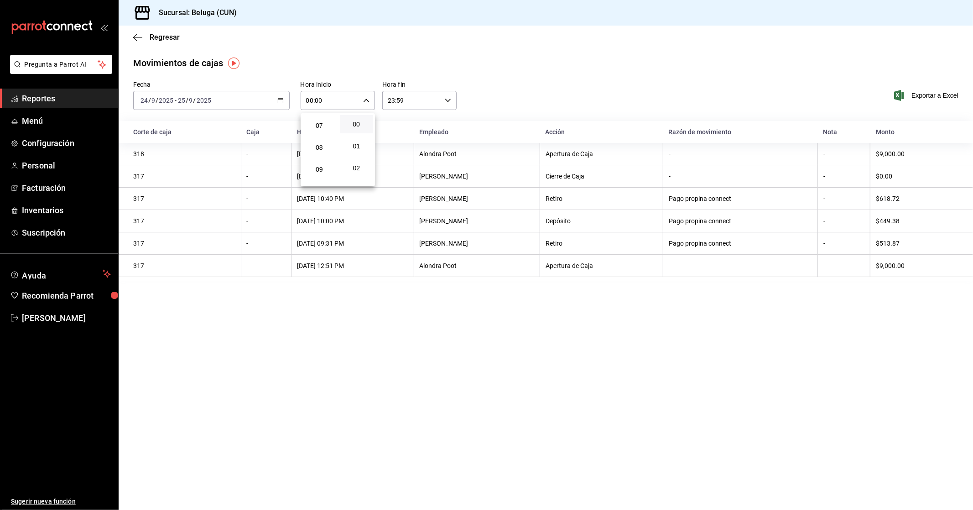
scroll to position [203, 0]
click at [320, 141] on span "10" at bounding box center [319, 140] width 23 height 7
type input "10:00"
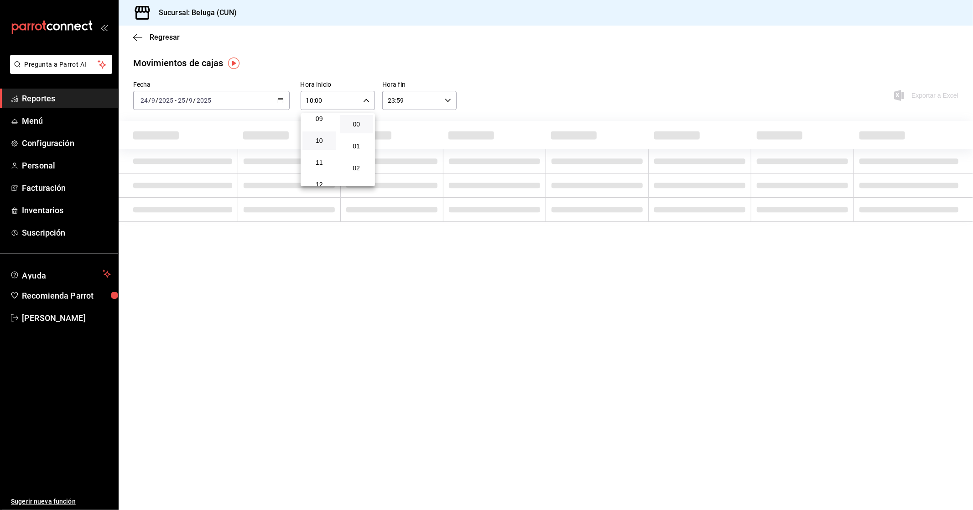
click at [449, 104] on div at bounding box center [486, 255] width 973 height 510
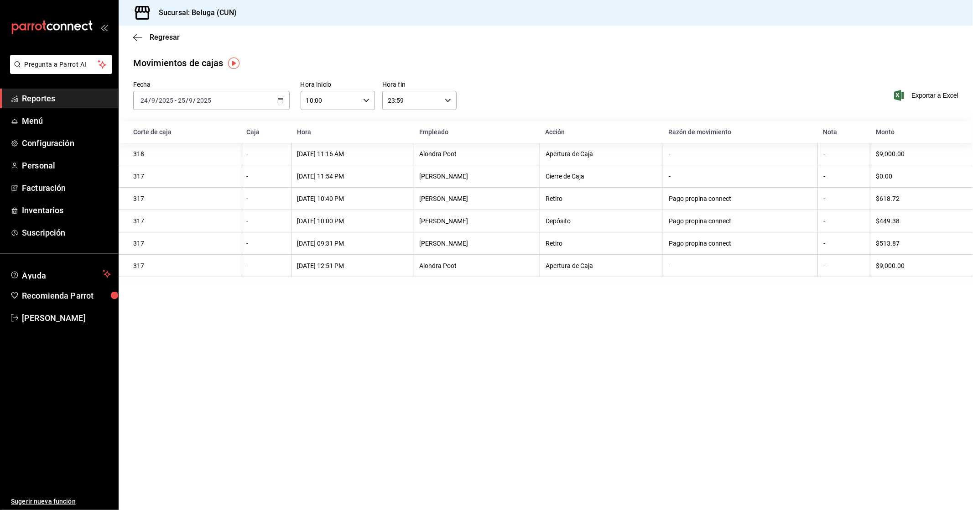
click at [449, 103] on icon "button" at bounding box center [448, 100] width 6 height 6
click at [402, 166] on span "04" at bounding box center [401, 169] width 23 height 7
type input "04:59"
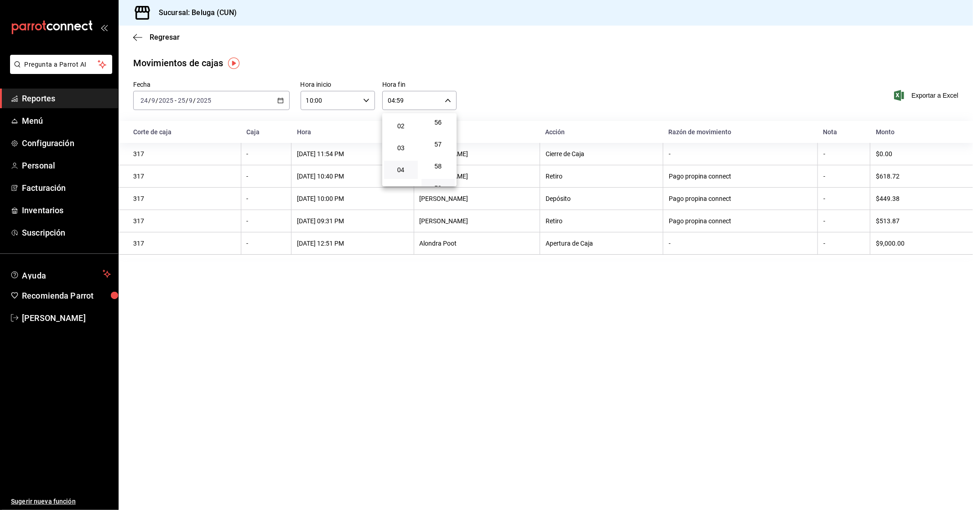
click at [302, 62] on div at bounding box center [486, 255] width 973 height 510
click at [165, 39] on span "Regresar" at bounding box center [165, 37] width 30 height 9
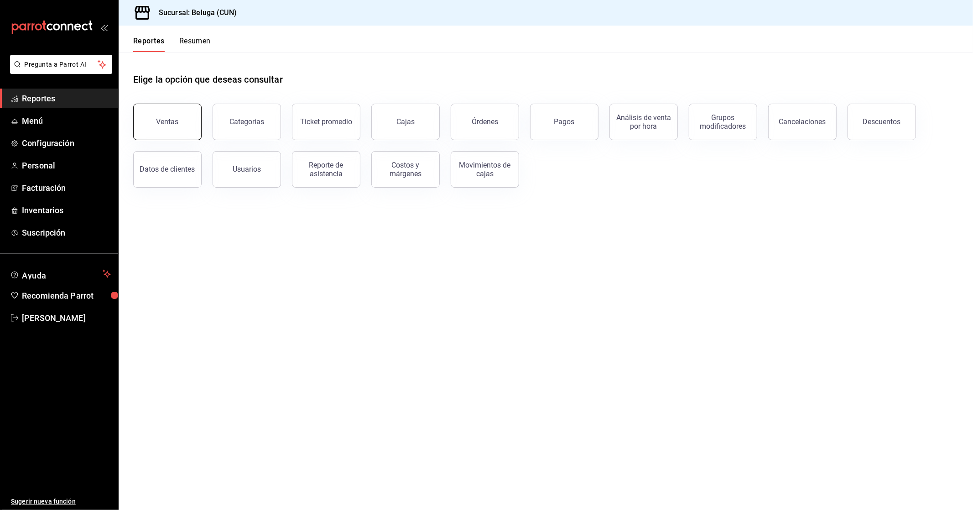
click at [177, 131] on button "Ventas" at bounding box center [167, 122] width 68 height 37
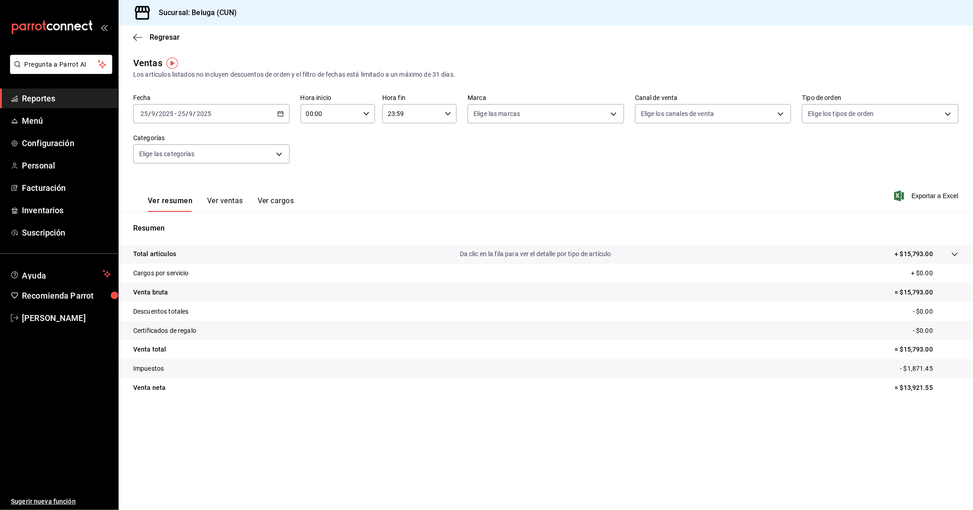
click at [277, 114] on icon "button" at bounding box center [280, 113] width 6 height 6
click at [194, 224] on span "Rango de fechas" at bounding box center [176, 224] width 71 height 10
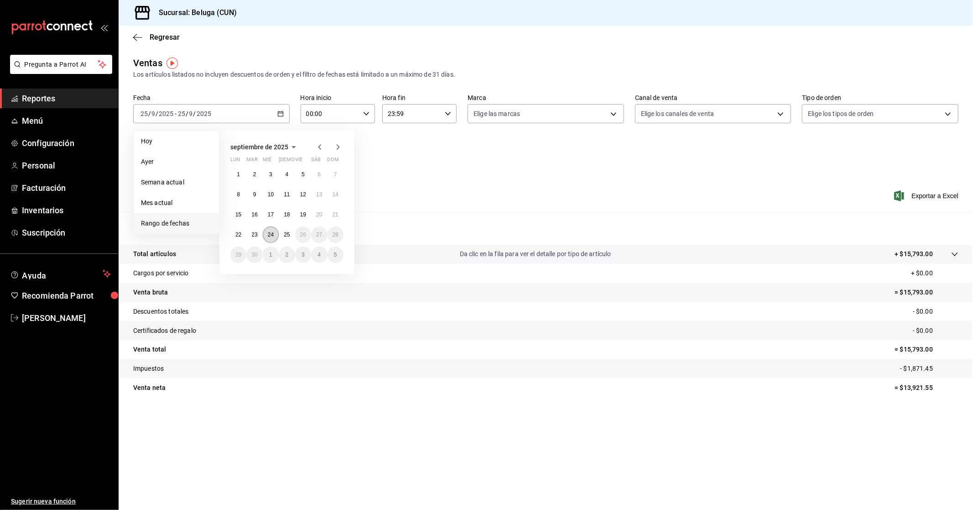
click at [272, 233] on abbr "24" at bounding box center [271, 234] width 6 height 6
click at [291, 235] on button "25" at bounding box center [287, 234] width 16 height 16
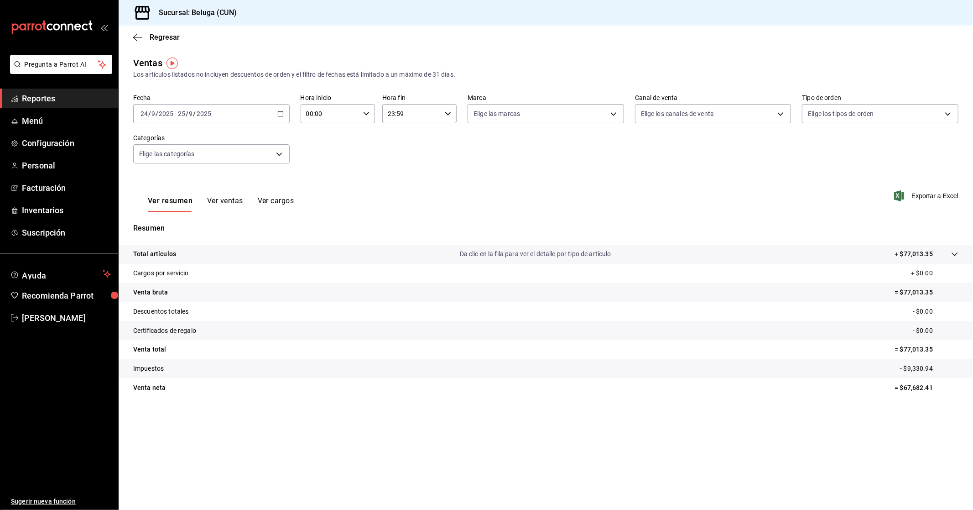
click at [368, 108] on div "00:00 Hora inicio" at bounding box center [338, 113] width 74 height 19
click at [320, 157] on button "10" at bounding box center [320, 154] width 34 height 18
type input "10:00"
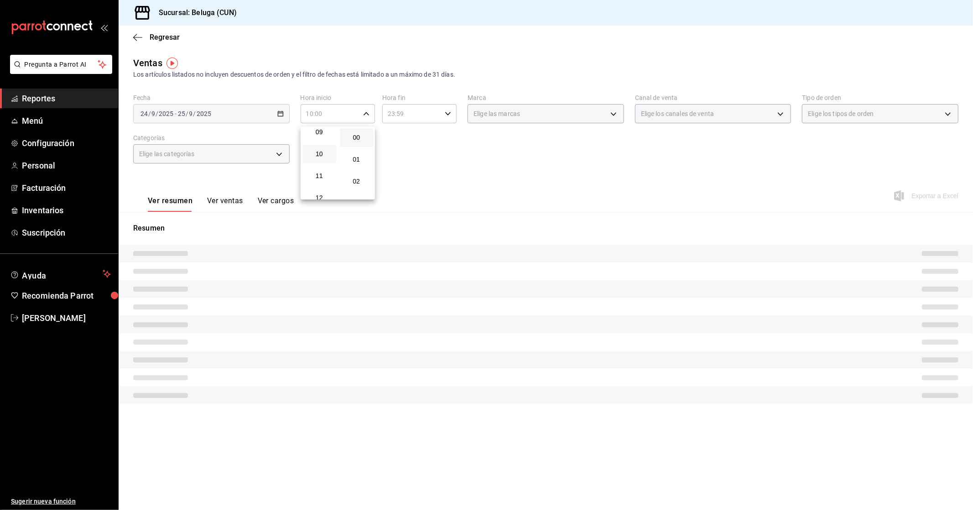
click at [444, 119] on div at bounding box center [486, 255] width 973 height 510
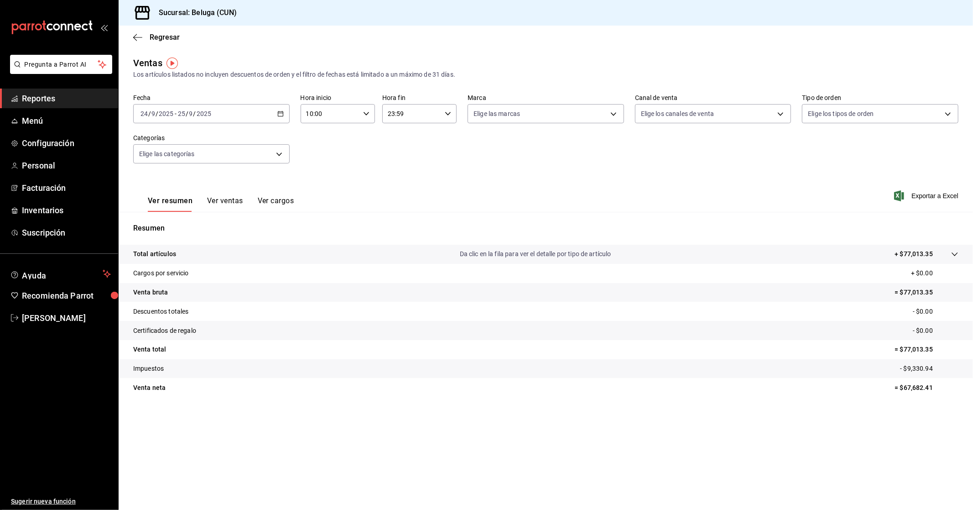
click at [448, 115] on icon "button" at bounding box center [448, 113] width 6 height 6
click at [405, 135] on button "04" at bounding box center [401, 132] width 34 height 18
type input "04:59"
drag, startPoint x: 315, startPoint y: 165, endPoint x: 320, endPoint y: 163, distance: 4.9
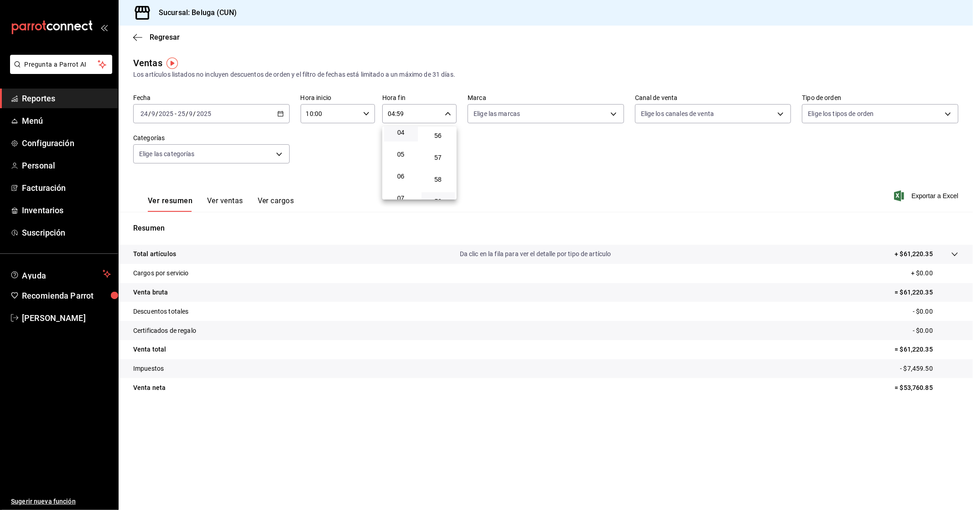
click at [318, 163] on div at bounding box center [486, 255] width 973 height 510
